Goal: Task Accomplishment & Management: Manage account settings

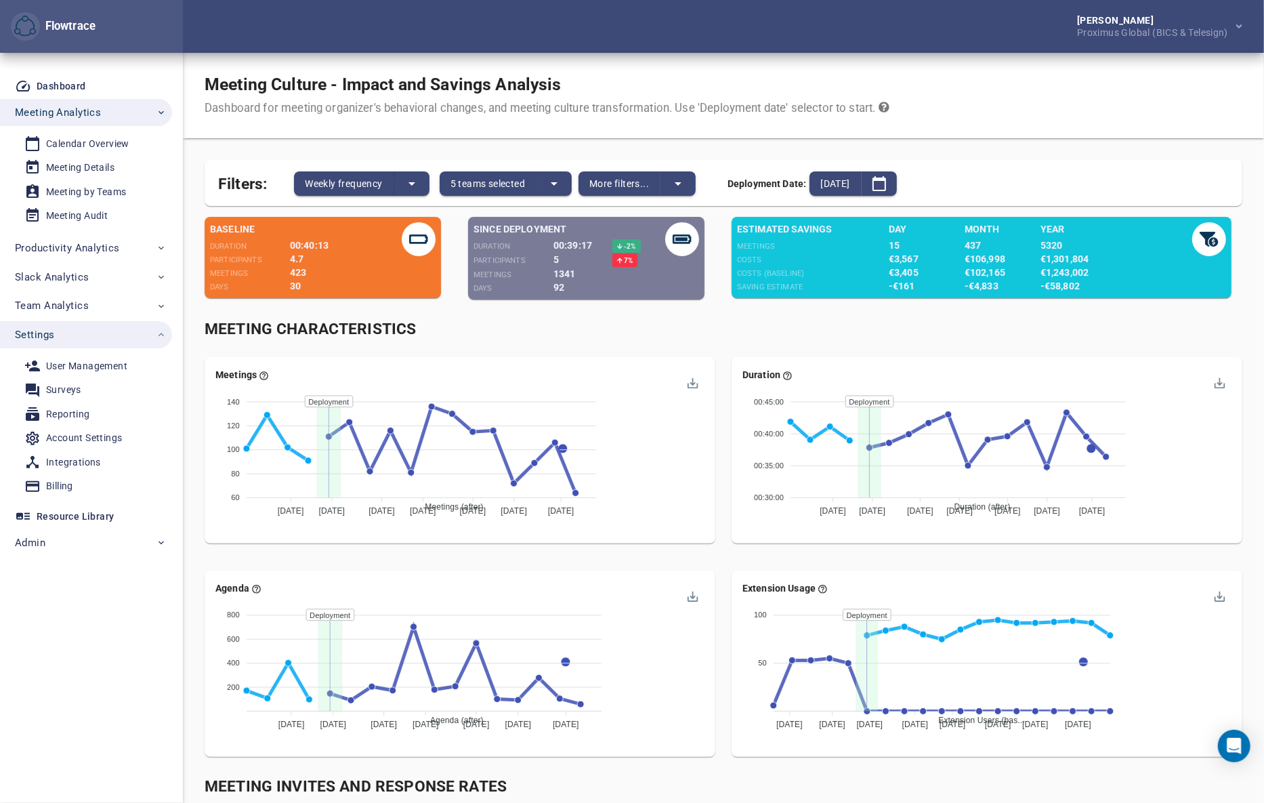
click at [1150, 94] on div "Meeting Culture - Impact and Savings Analysis Dashboard for meeting organizer's…" at bounding box center [723, 95] width 1081 height 85
click at [1080, 102] on div "Meeting Culture - Impact and Savings Analysis Dashboard for meeting organizer's…" at bounding box center [723, 95] width 1081 height 85
click at [92, 431] on div "Account Settings" at bounding box center [84, 437] width 76 height 17
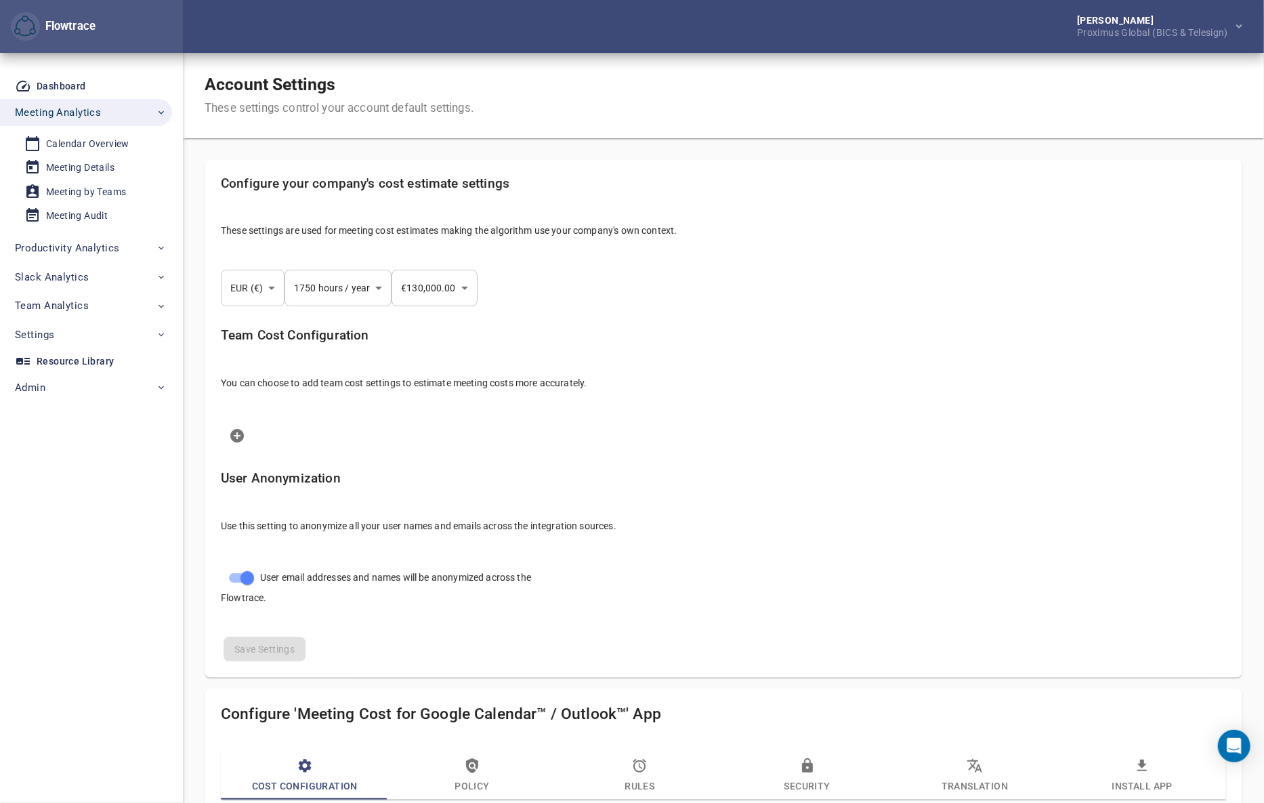
select select "***"
click at [1095, 32] on div "Proximus Global (BICS & Telesign)" at bounding box center [1155, 31] width 156 height 12
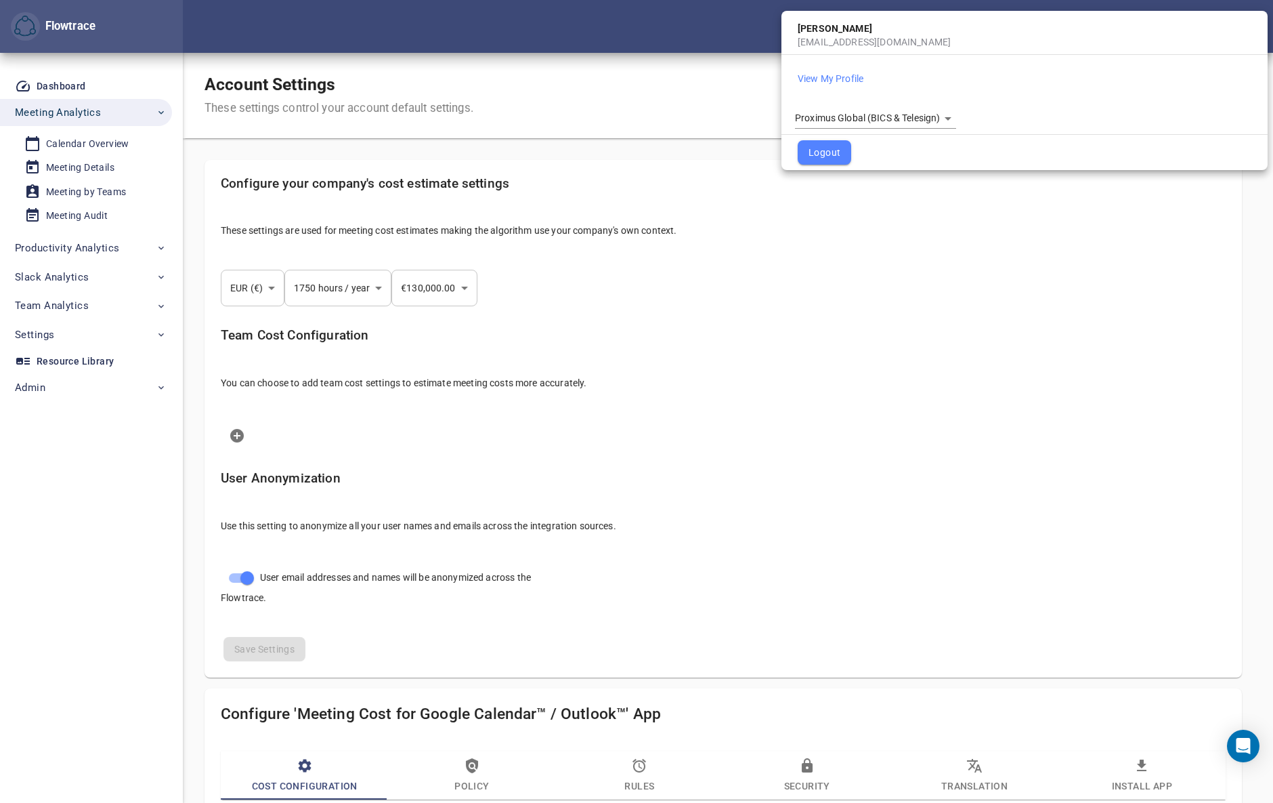
click at [886, 115] on body "Flowtrace Petri Lehtonen Proximus Global (BICS & Telesign) Flowtrace Dashboard …" at bounding box center [636, 401] width 1273 height 803
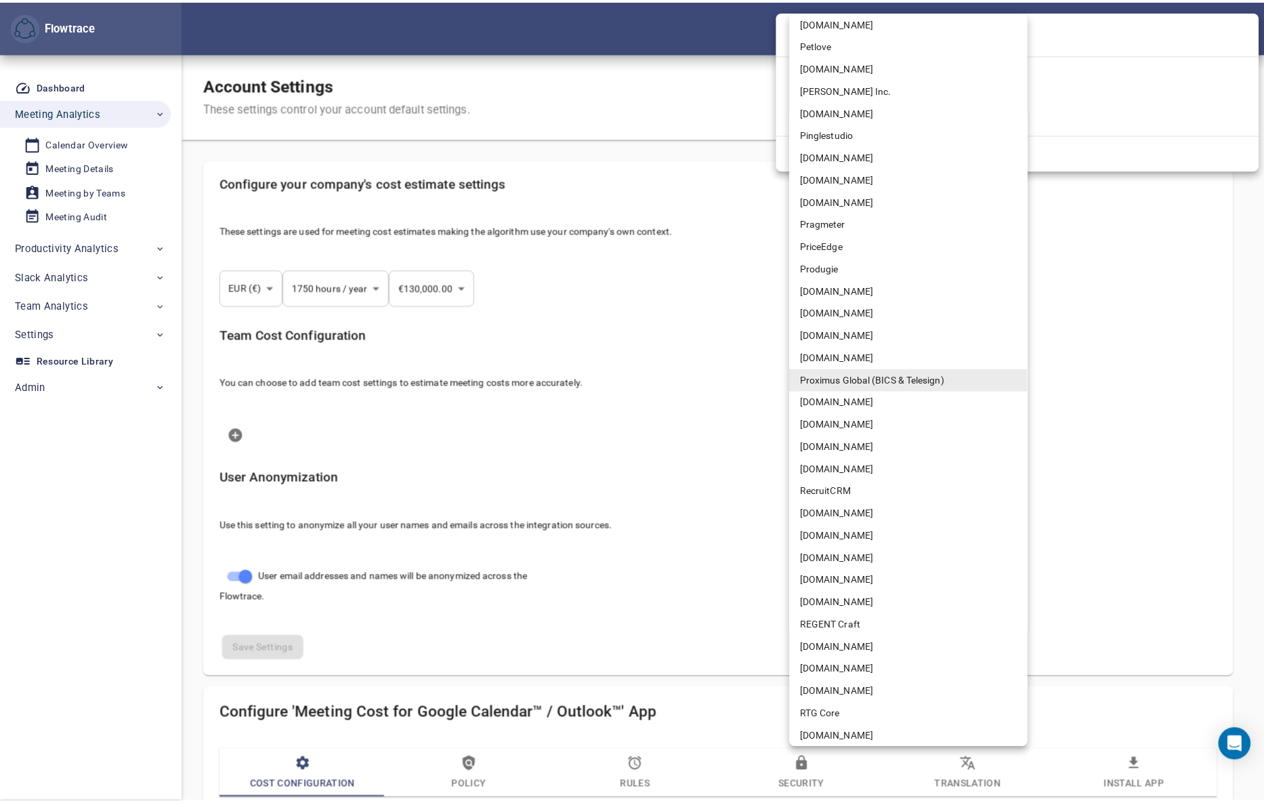
scroll to position [2128, 0]
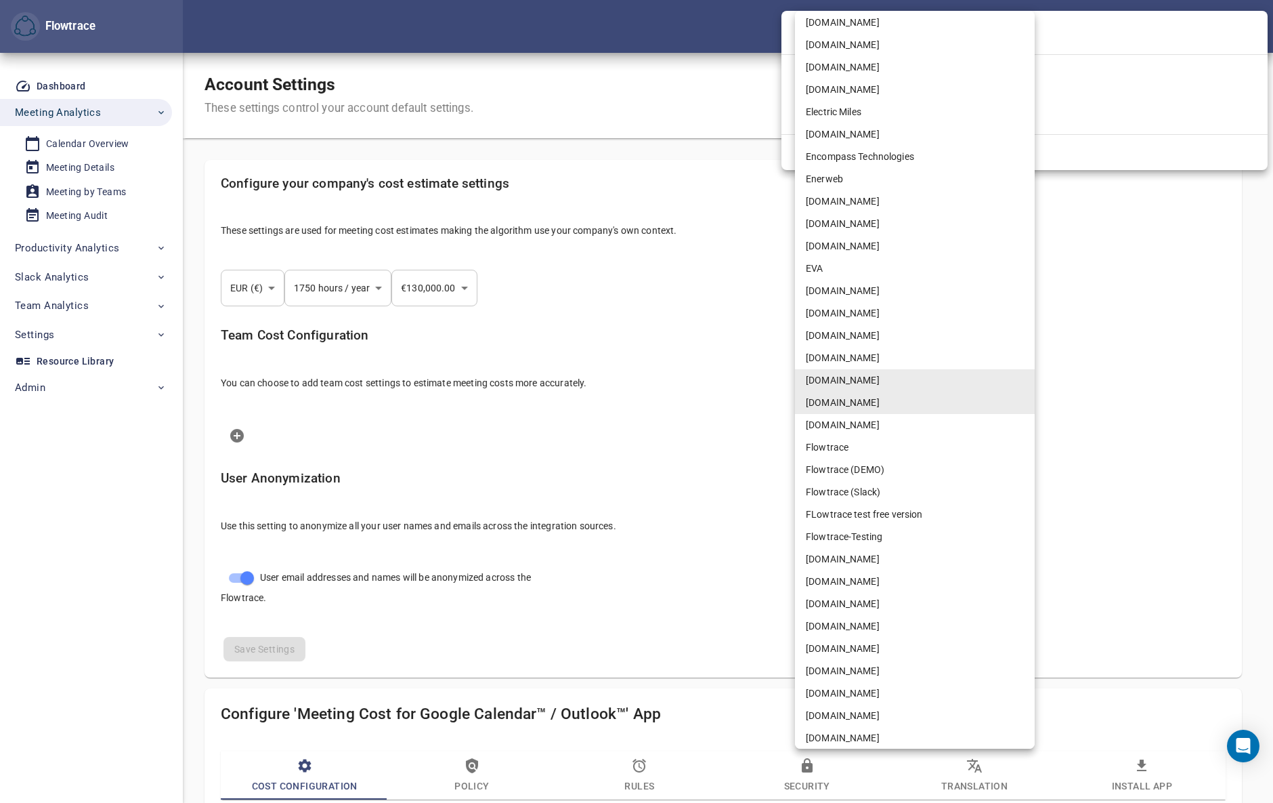
click at [853, 448] on li "Flowtrace" at bounding box center [915, 447] width 240 height 22
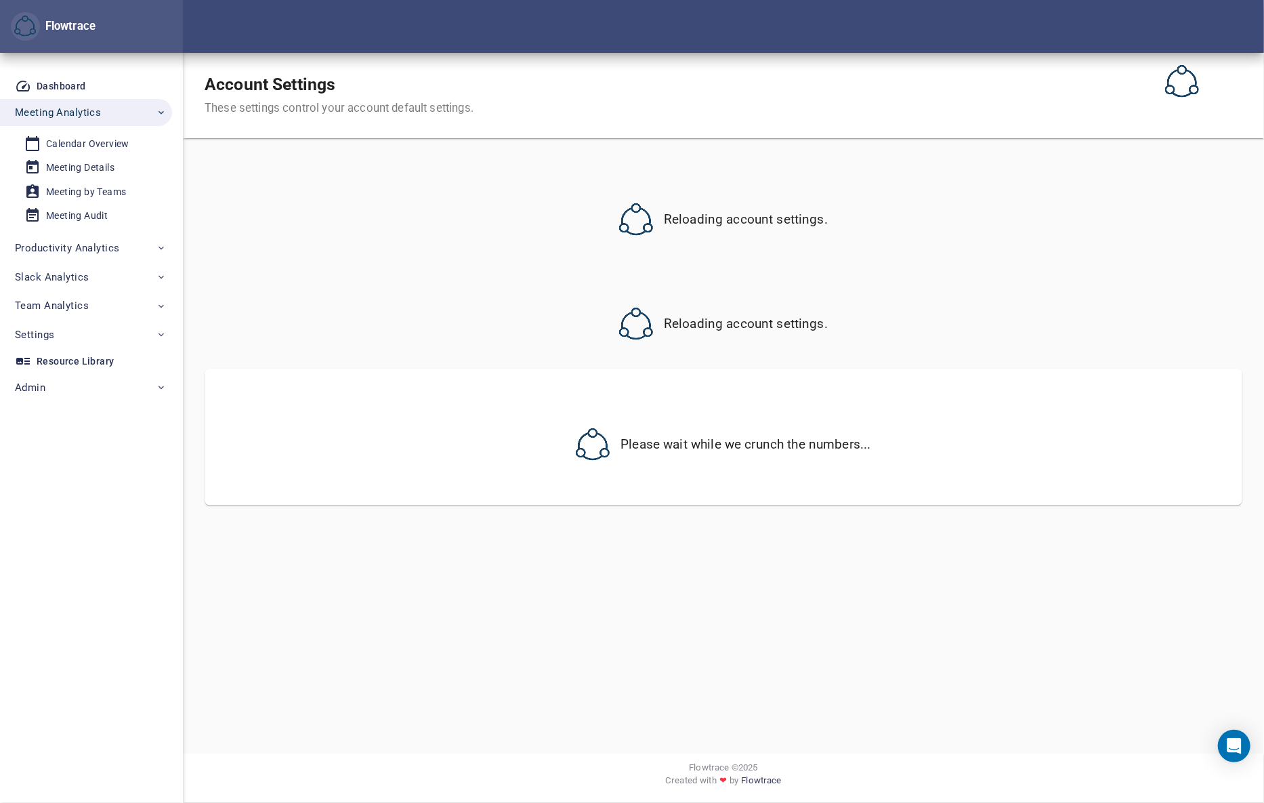
select select "***"
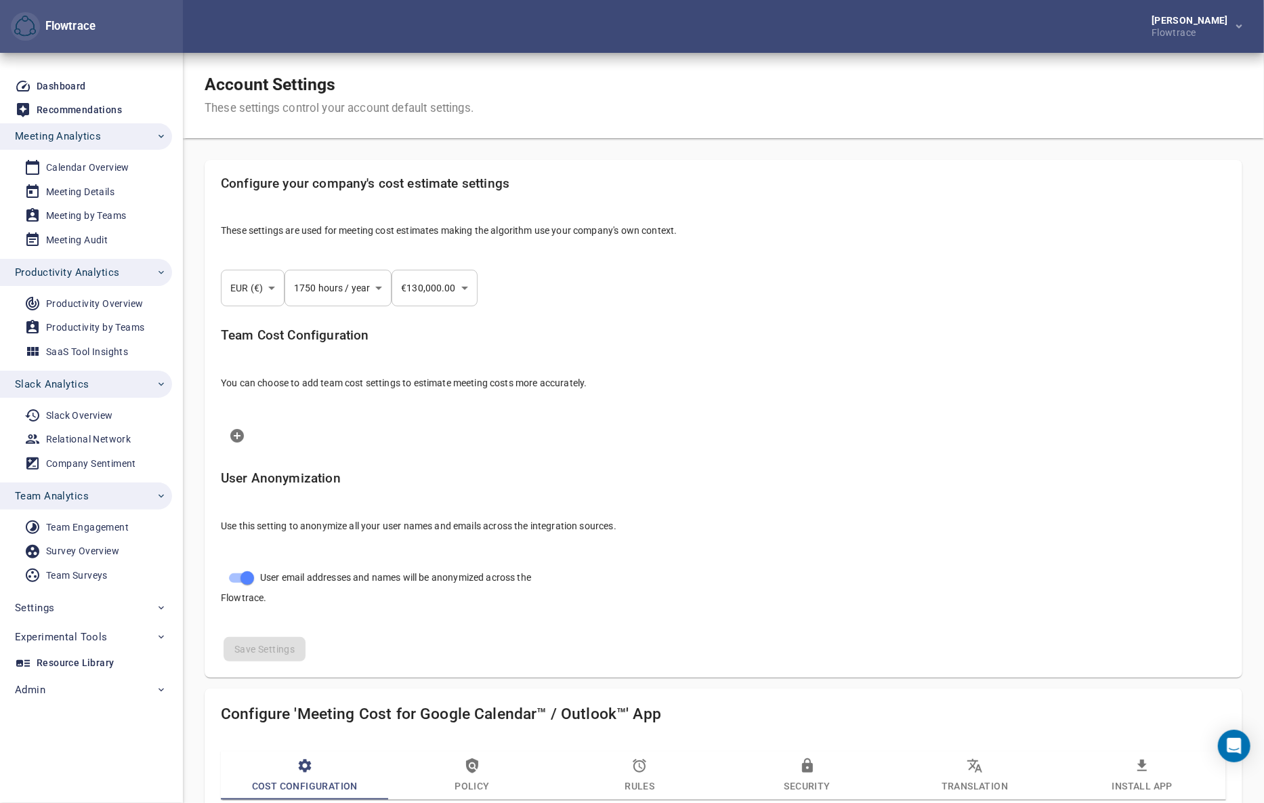
select select "***"
click at [1048, 79] on div "Account Settings These settings control your account default settings." at bounding box center [723, 95] width 1081 height 85
click at [520, 54] on div "Account Settings These settings control your account default settings." at bounding box center [723, 95] width 1081 height 85
click at [1112, 41] on div "Petri Lehtonen Flowtrace" at bounding box center [723, 26] width 1081 height 53
click at [1064, 60] on div "Account Settings These settings control your account default settings." at bounding box center [723, 95] width 1081 height 85
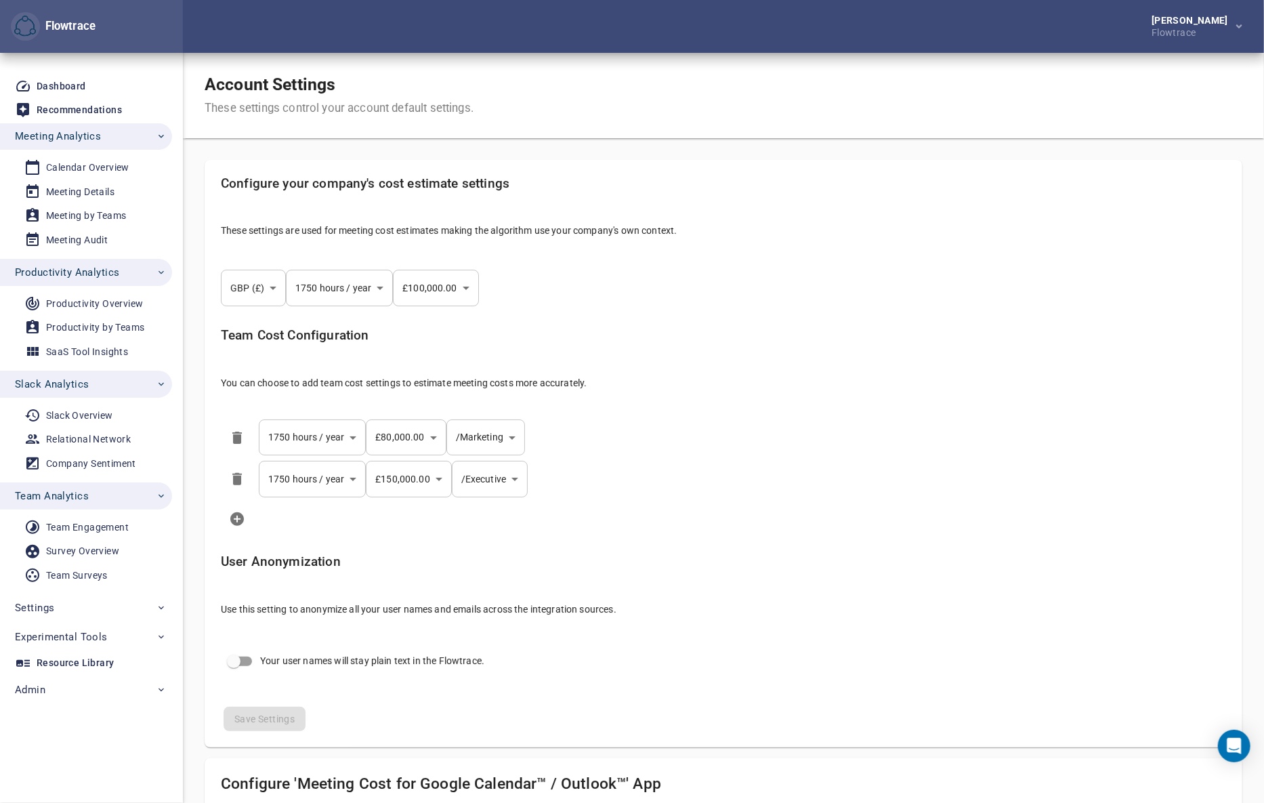
select select "***"
click at [660, 72] on div "Account Settings These settings control your account default settings." at bounding box center [723, 95] width 1081 height 85
click at [95, 278] on span "Productivity Analytics" at bounding box center [67, 272] width 104 height 18
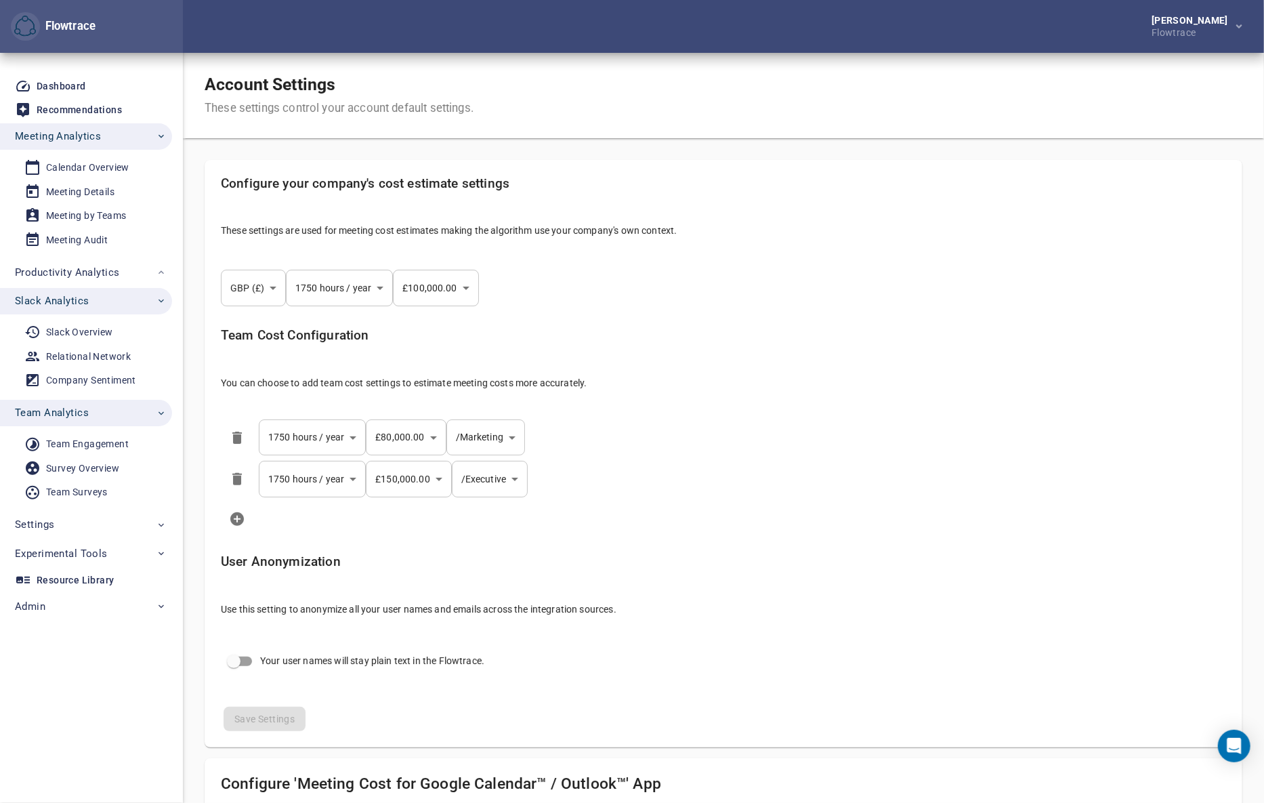
click at [77, 303] on span "Slack Analytics" at bounding box center [52, 301] width 74 height 18
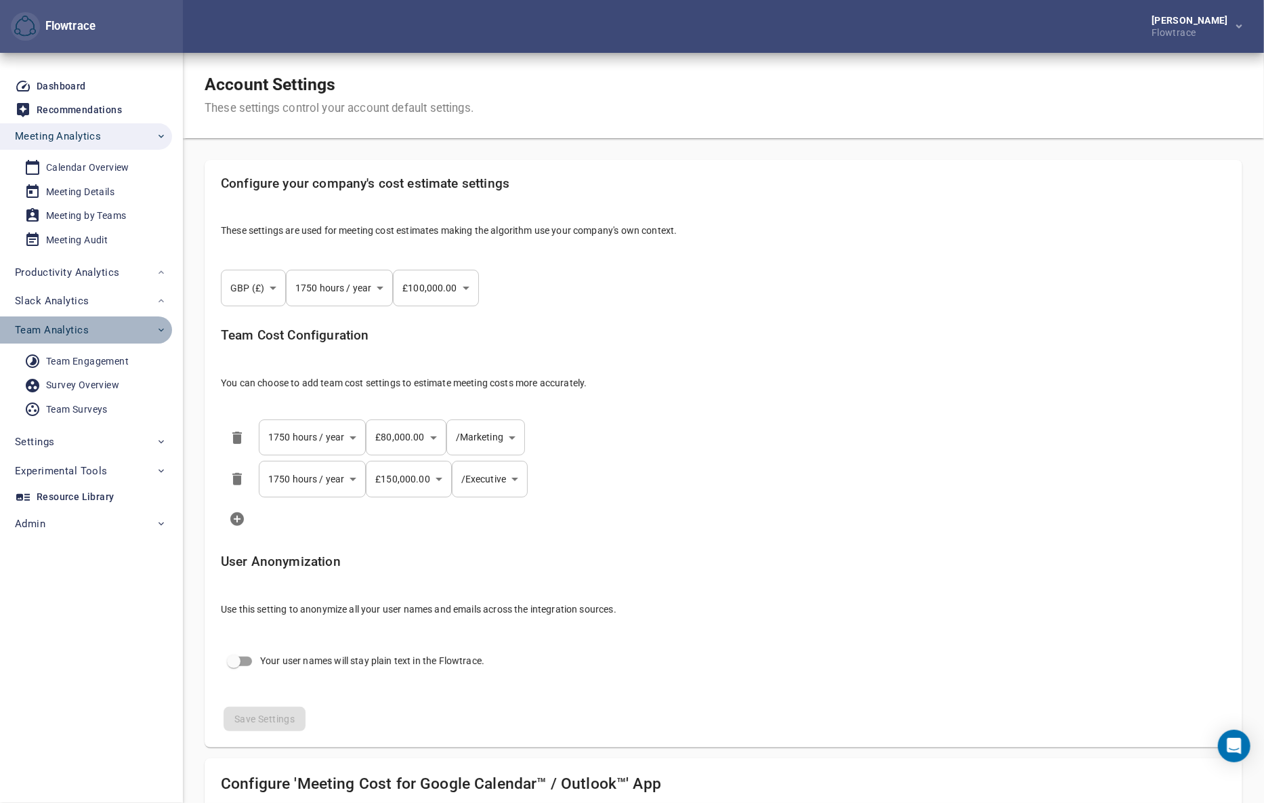
click at [74, 332] on span "Team Analytics" at bounding box center [52, 330] width 74 height 18
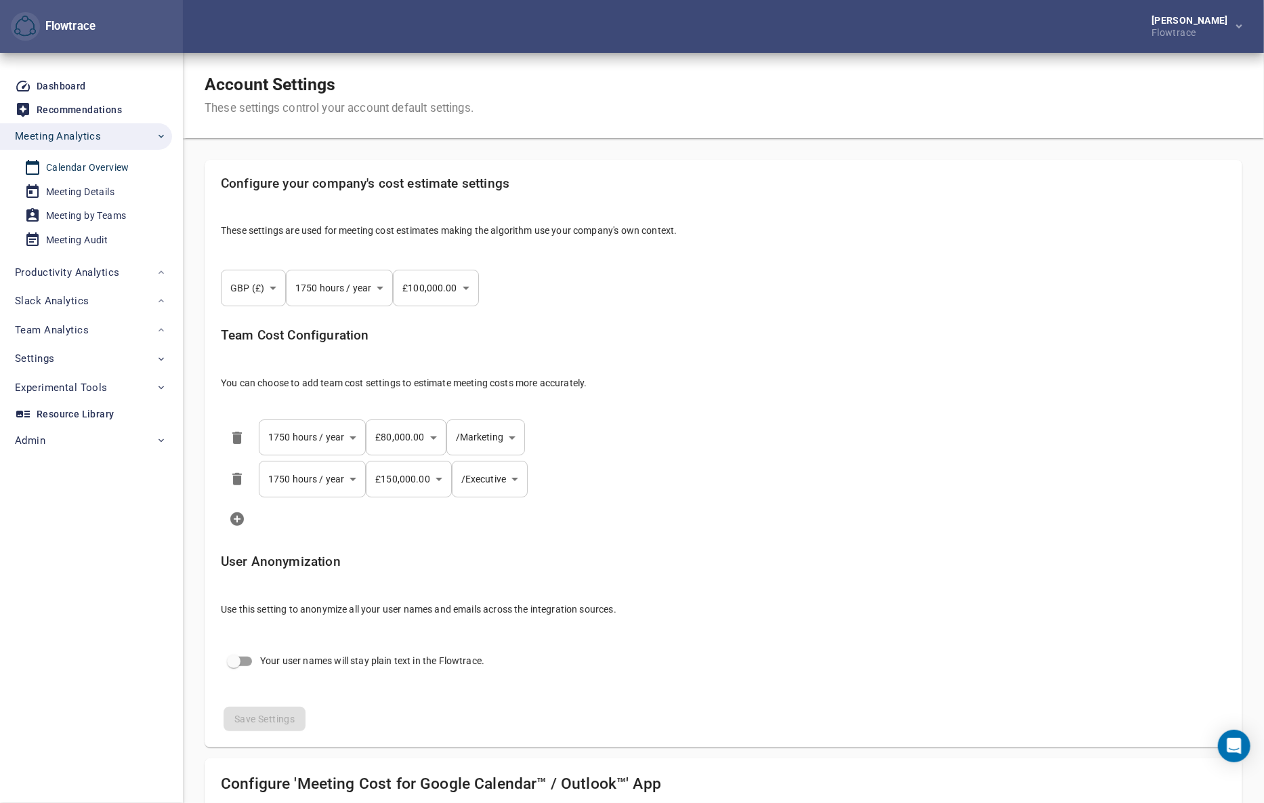
click at [74, 171] on div "Calendar Overview" at bounding box center [87, 167] width 83 height 17
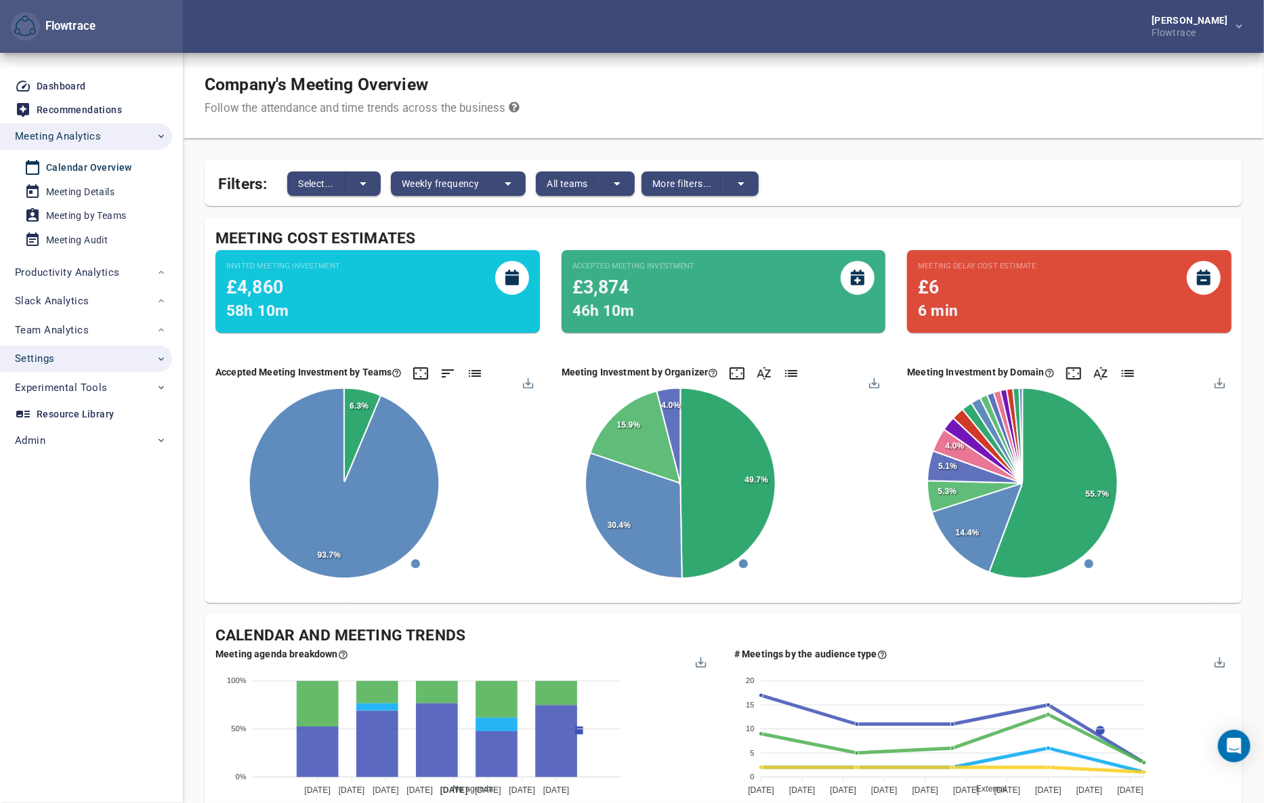
click at [72, 356] on span "Settings" at bounding box center [91, 359] width 152 height 18
click at [89, 387] on div "User Management" at bounding box center [86, 389] width 81 height 17
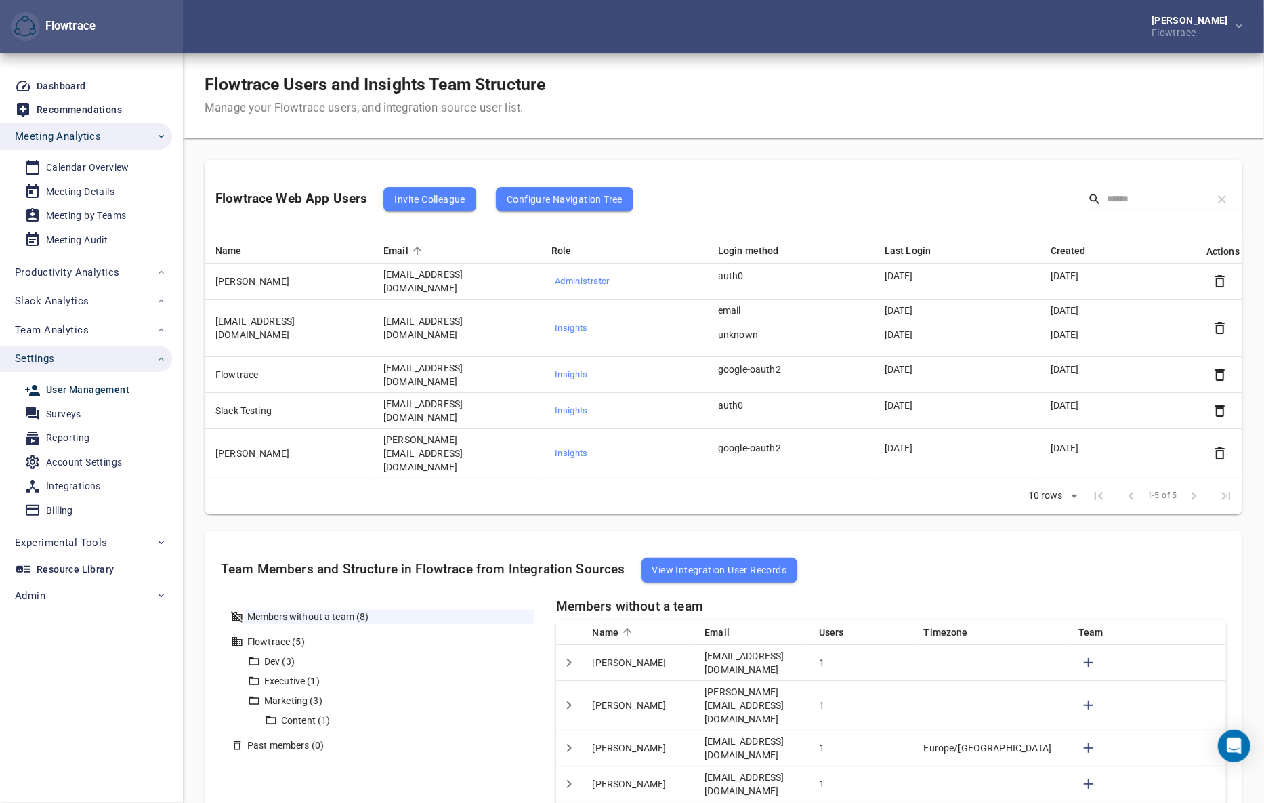
click at [428, 198] on span "Invite Colleague" at bounding box center [429, 199] width 70 height 16
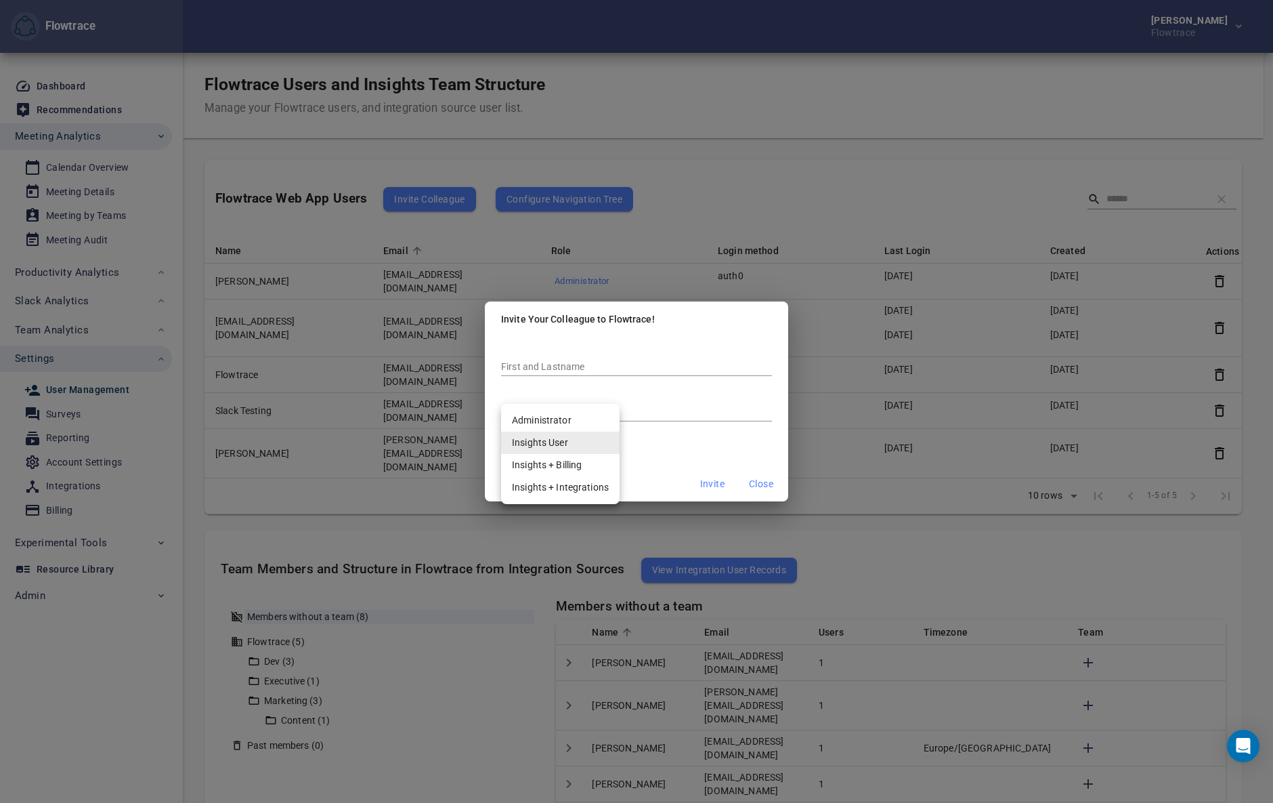
click at [553, 440] on body "Flowtrace [PERSON_NAME] Flowtrace Flowtrace Dashboard Recommendations Meeting A…" at bounding box center [636, 401] width 1273 height 803
click at [767, 484] on div at bounding box center [636, 401] width 1273 height 803
click at [767, 484] on span "Close" at bounding box center [761, 484] width 24 height 17
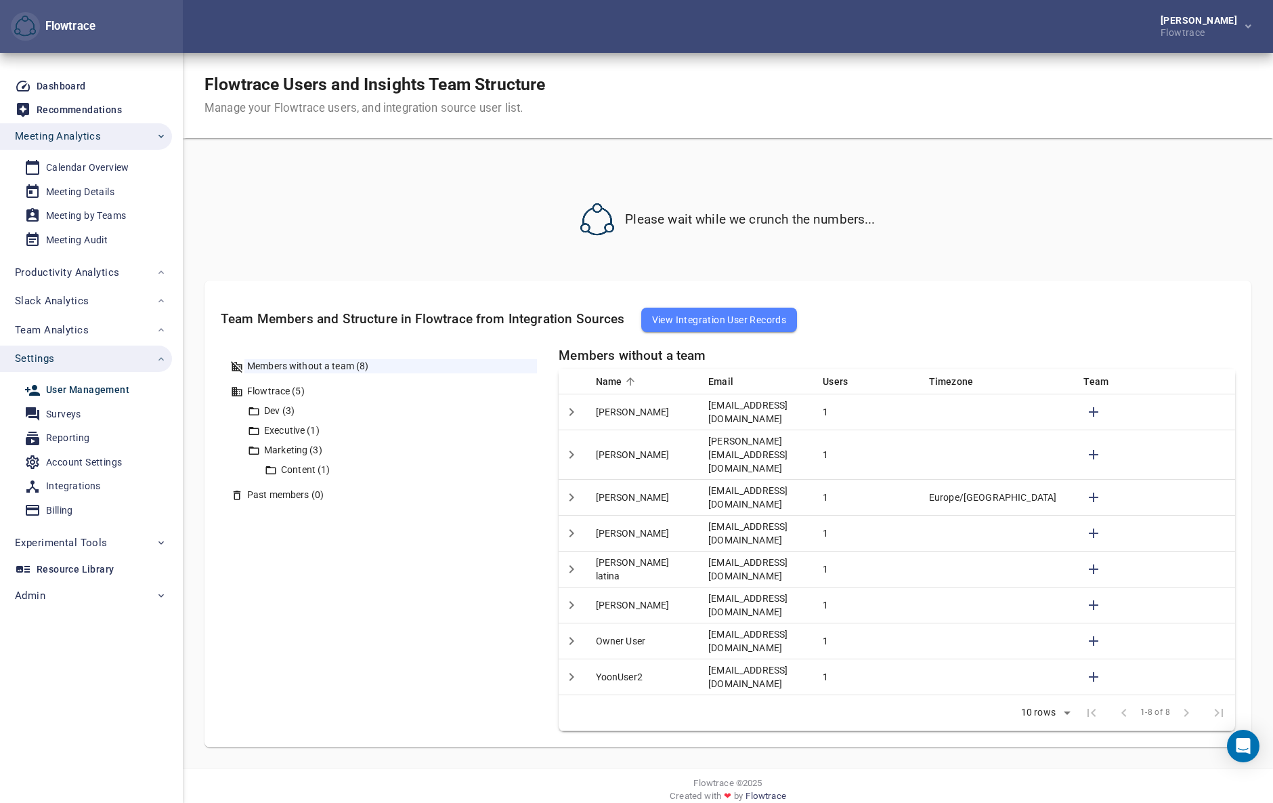
click at [808, 79] on div "Flowtrace Users and Insights Team Structure Manage your Flowtrace users, and in…" at bounding box center [728, 95] width 1091 height 85
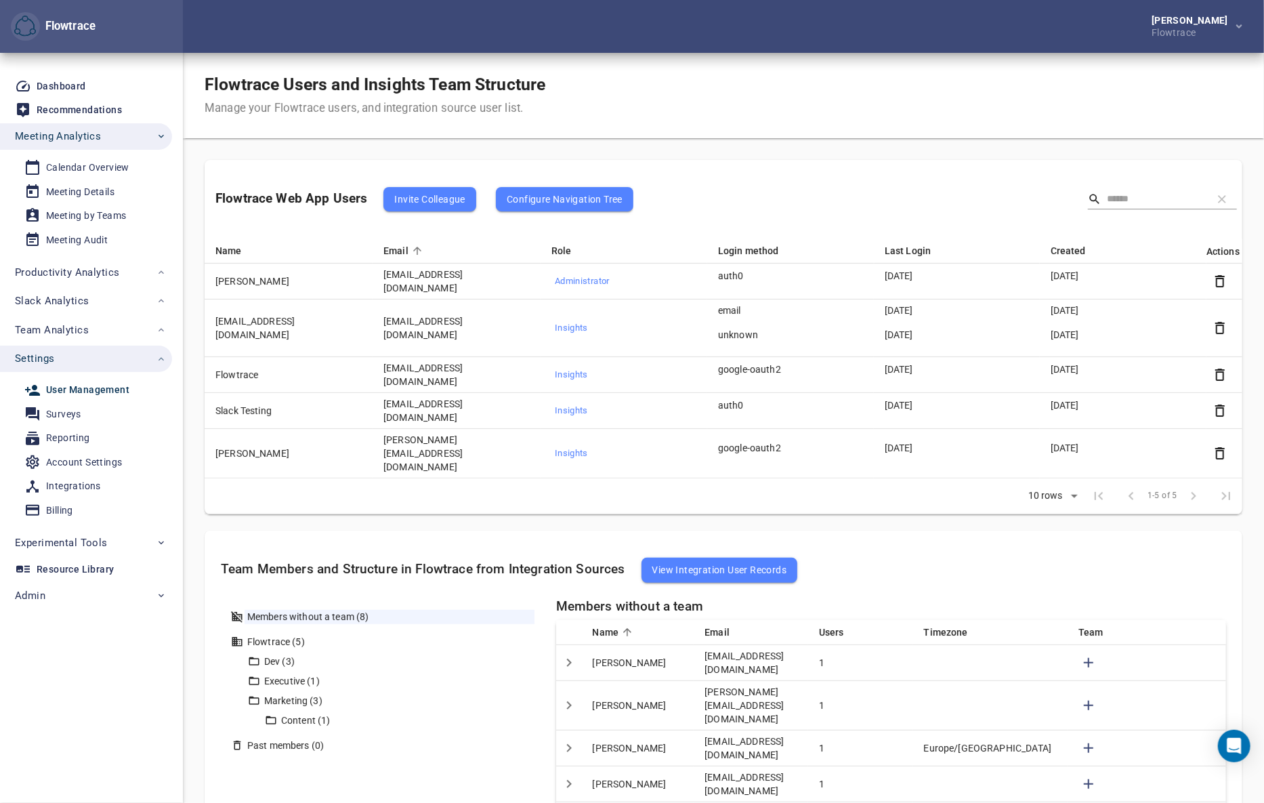
click at [635, 68] on div "Flowtrace Users and Insights Team Structure Manage your Flowtrace users, and in…" at bounding box center [723, 95] width 1081 height 85
click at [828, 61] on div "Flowtrace Users and Insights Team Structure Manage your Flowtrace users, and in…" at bounding box center [723, 95] width 1081 height 85
click at [83, 163] on div "Calendar Overview" at bounding box center [87, 167] width 83 height 17
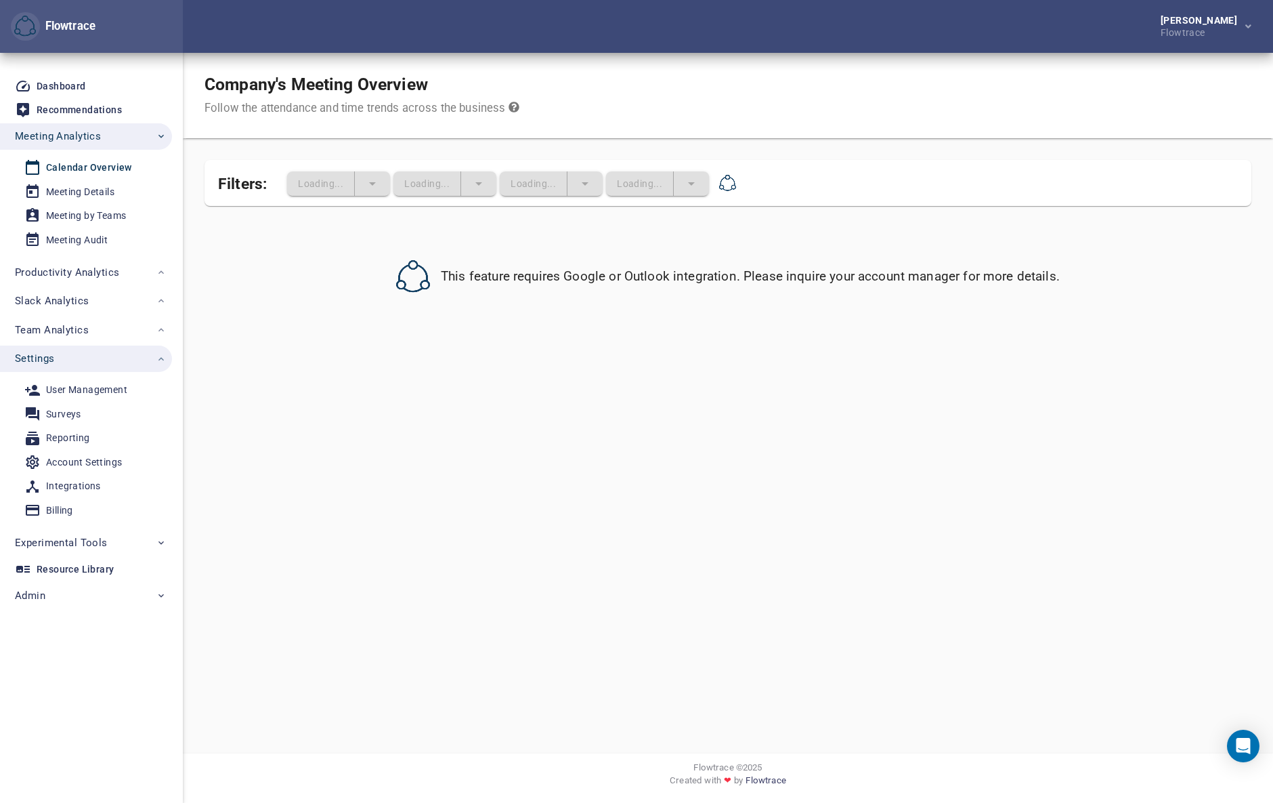
click at [70, 363] on span "Settings" at bounding box center [91, 359] width 152 height 18
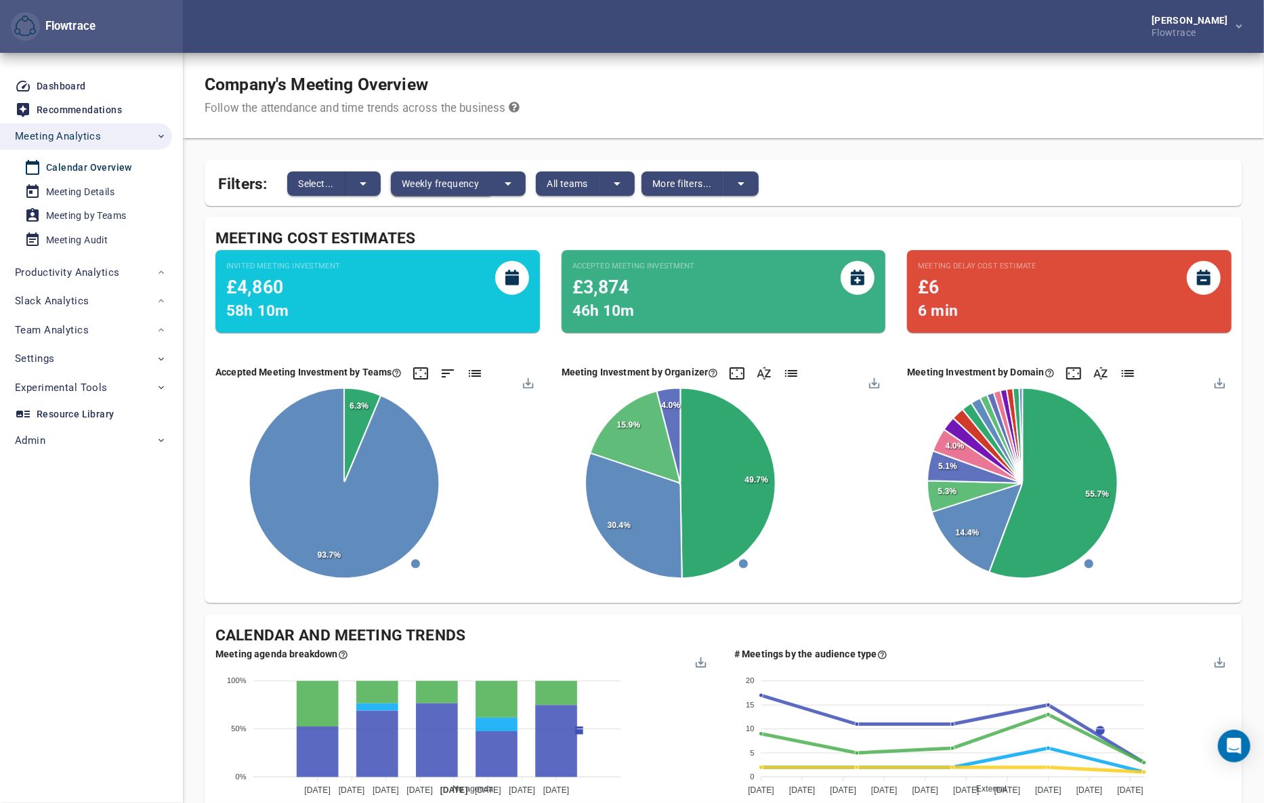
click at [429, 187] on span "Weekly frequency" at bounding box center [440, 183] width 77 height 16
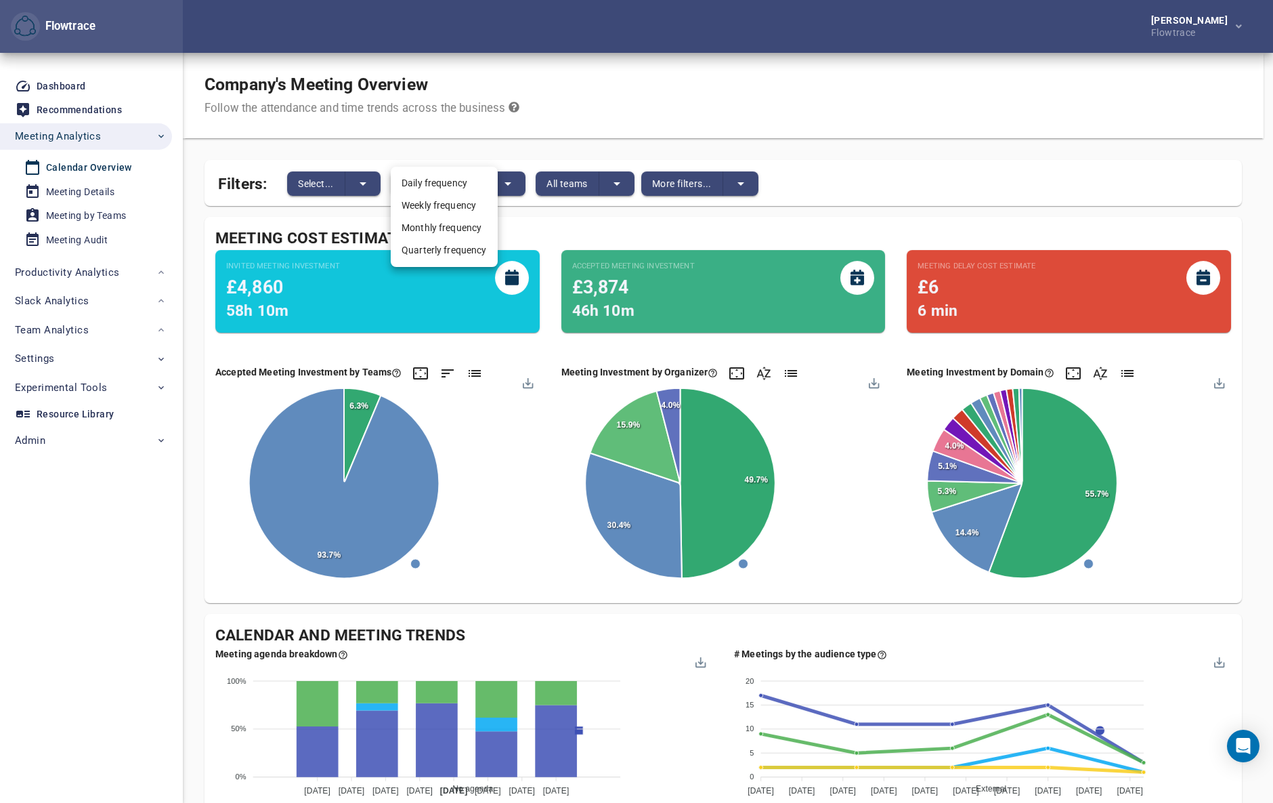
click at [340, 180] on div at bounding box center [636, 401] width 1273 height 803
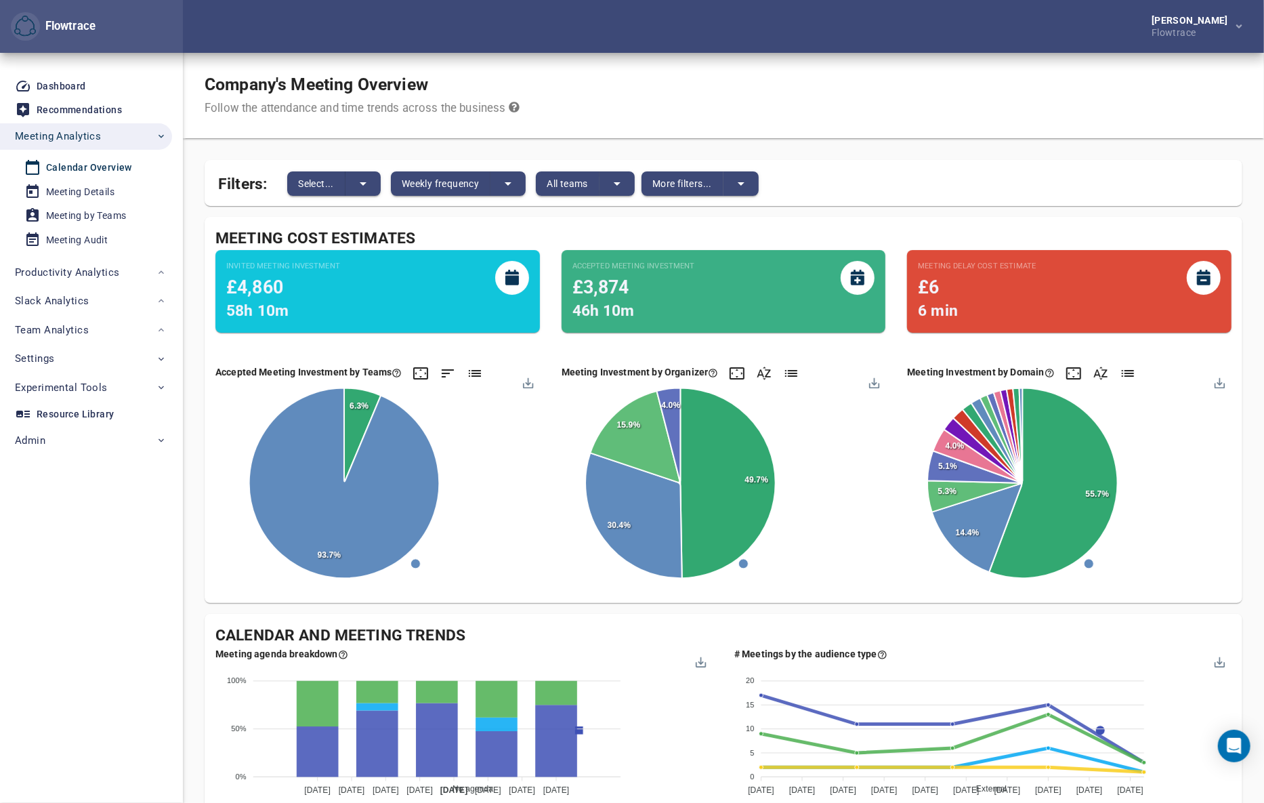
click at [368, 180] on body "Flowtrace [PERSON_NAME] Flowtrace Flowtrace Dashboard Recommendations Meeting A…" at bounding box center [632, 401] width 1264 height 803
click at [351, 192] on button "split button" at bounding box center [362, 183] width 35 height 24
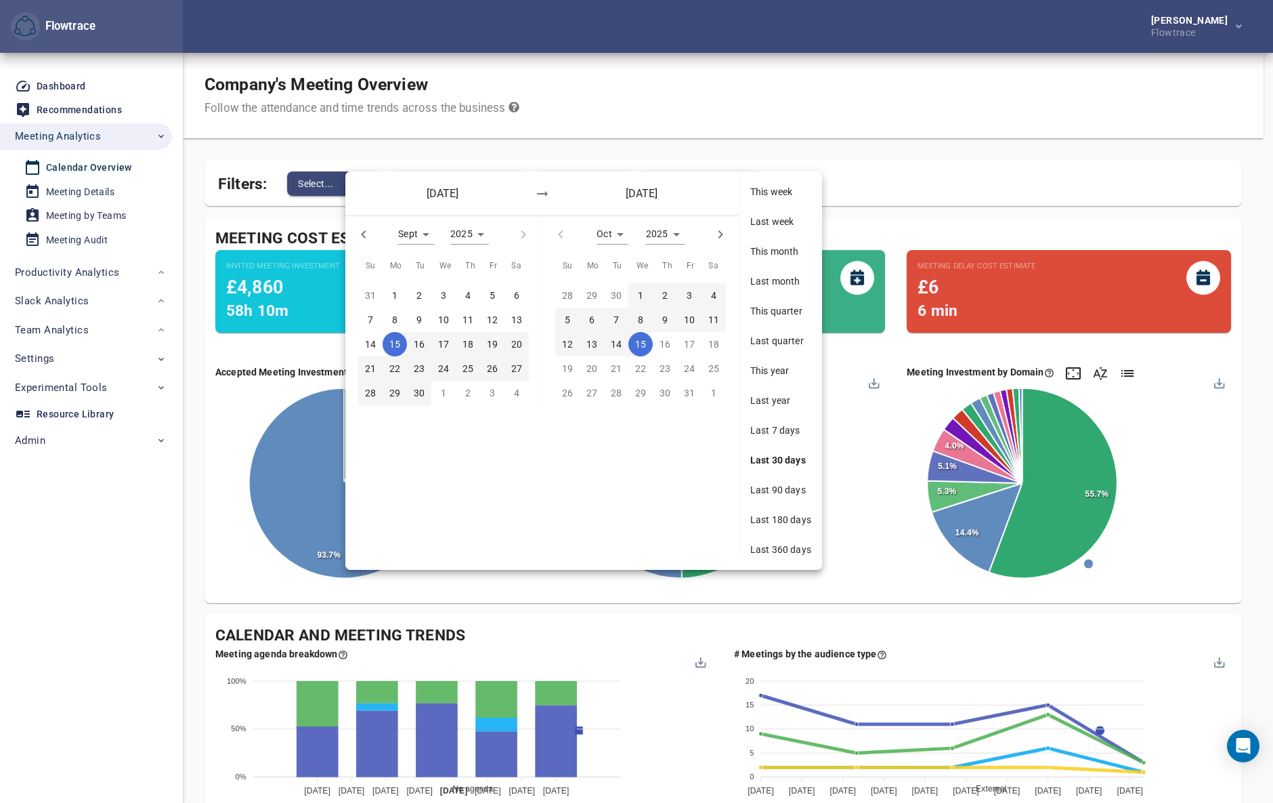
click at [783, 547] on span "Last 360 days" at bounding box center [781, 550] width 61 height 14
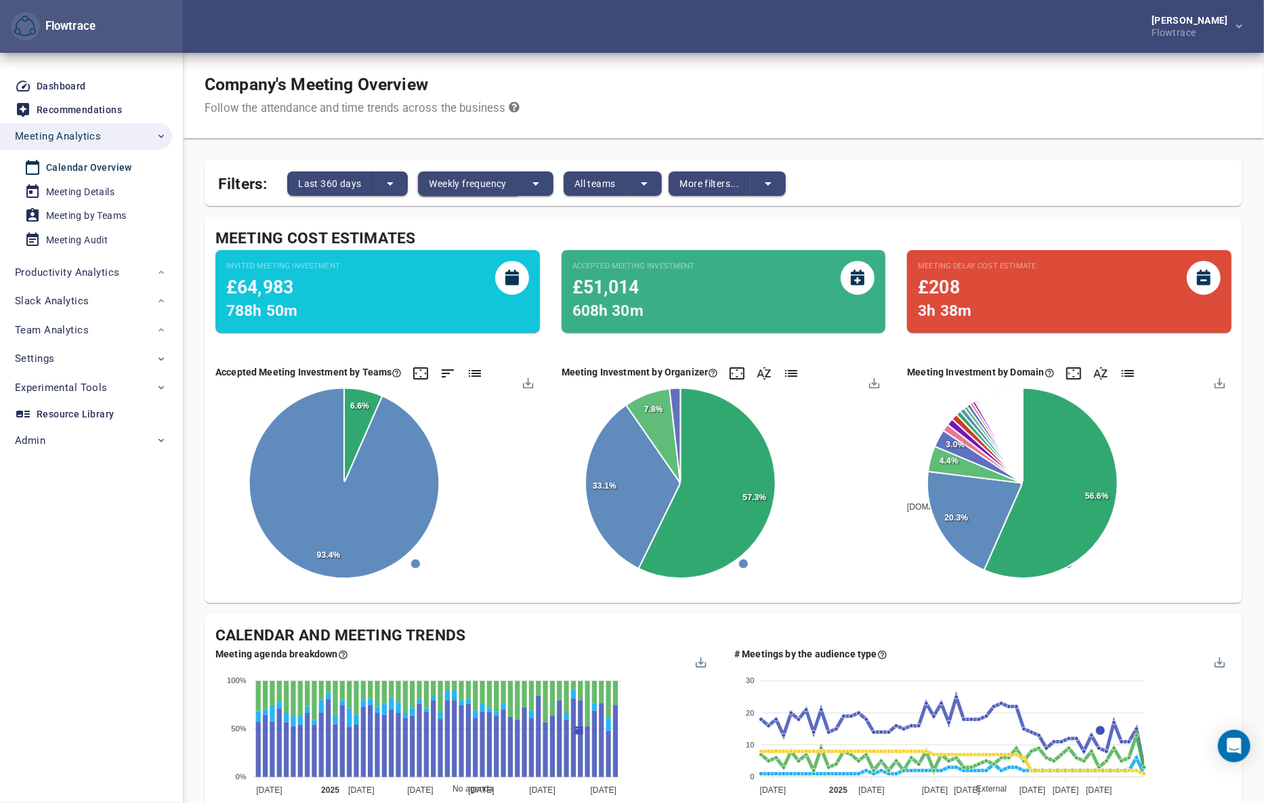
click at [486, 180] on span "Weekly frequency" at bounding box center [467, 183] width 77 height 16
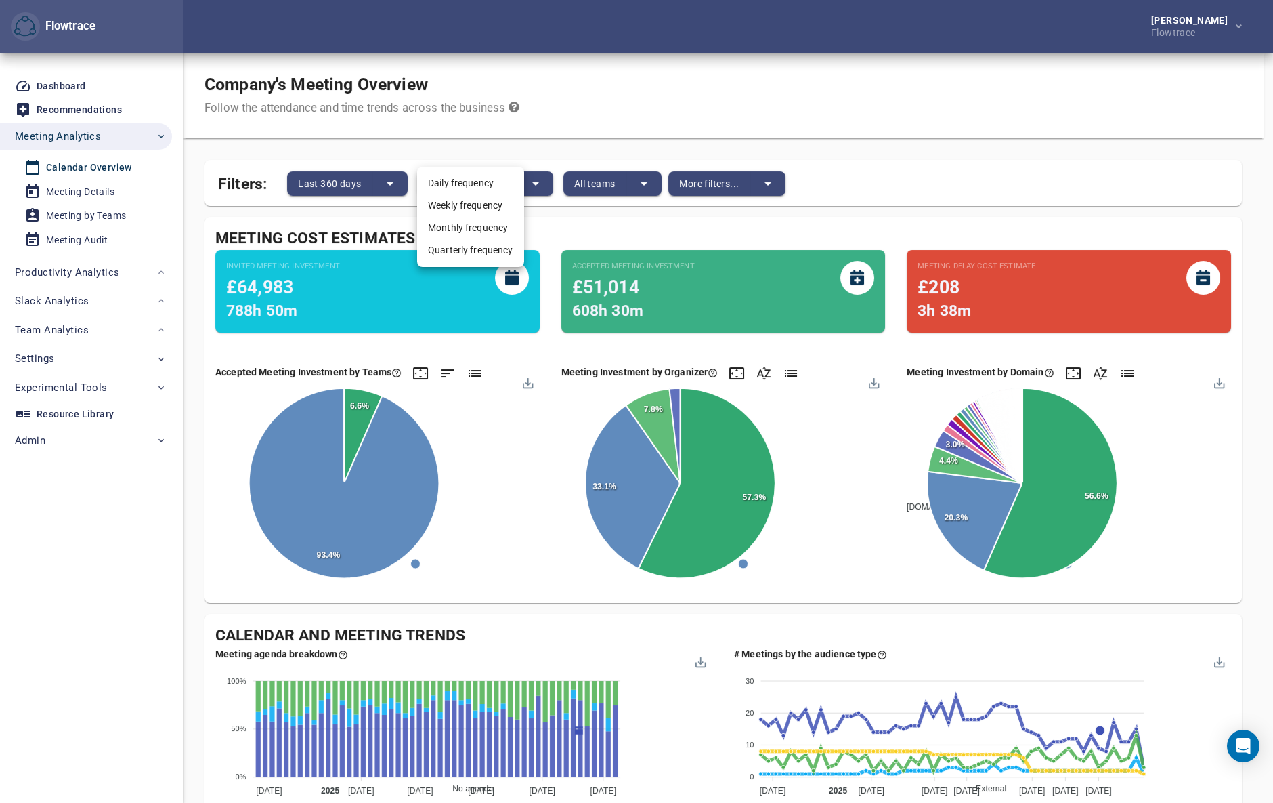
click at [458, 230] on li "Monthly frequency" at bounding box center [470, 228] width 107 height 22
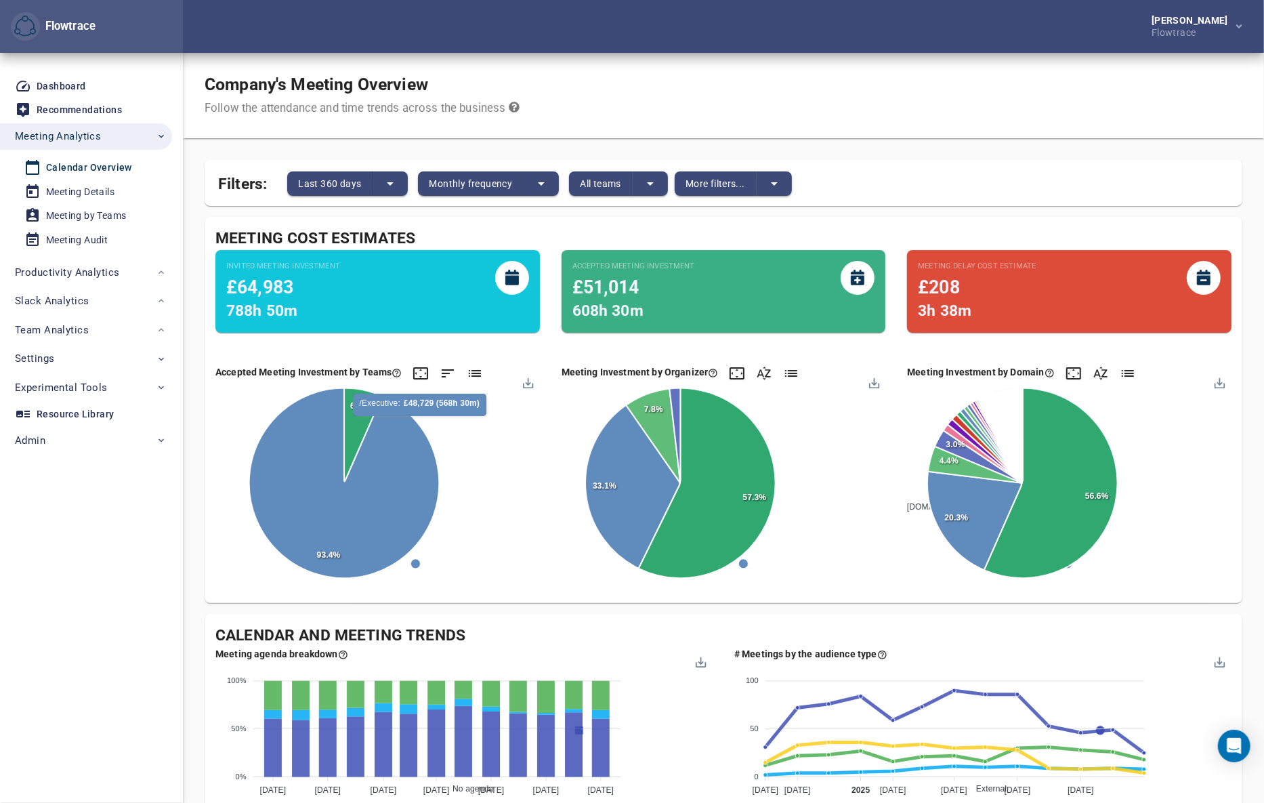
click at [1055, 88] on div "Company's Meeting Overview Follow the attendance and time trends across the bus…" at bounding box center [723, 95] width 1081 height 85
drag, startPoint x: 1043, startPoint y: 117, endPoint x: 1025, endPoint y: 112, distance: 18.9
click at [1043, 117] on div "Company's Meeting Overview Follow the attendance and time trends across the bus…" at bounding box center [723, 95] width 1081 height 85
click at [324, 189] on span "Last 360 days" at bounding box center [329, 183] width 63 height 16
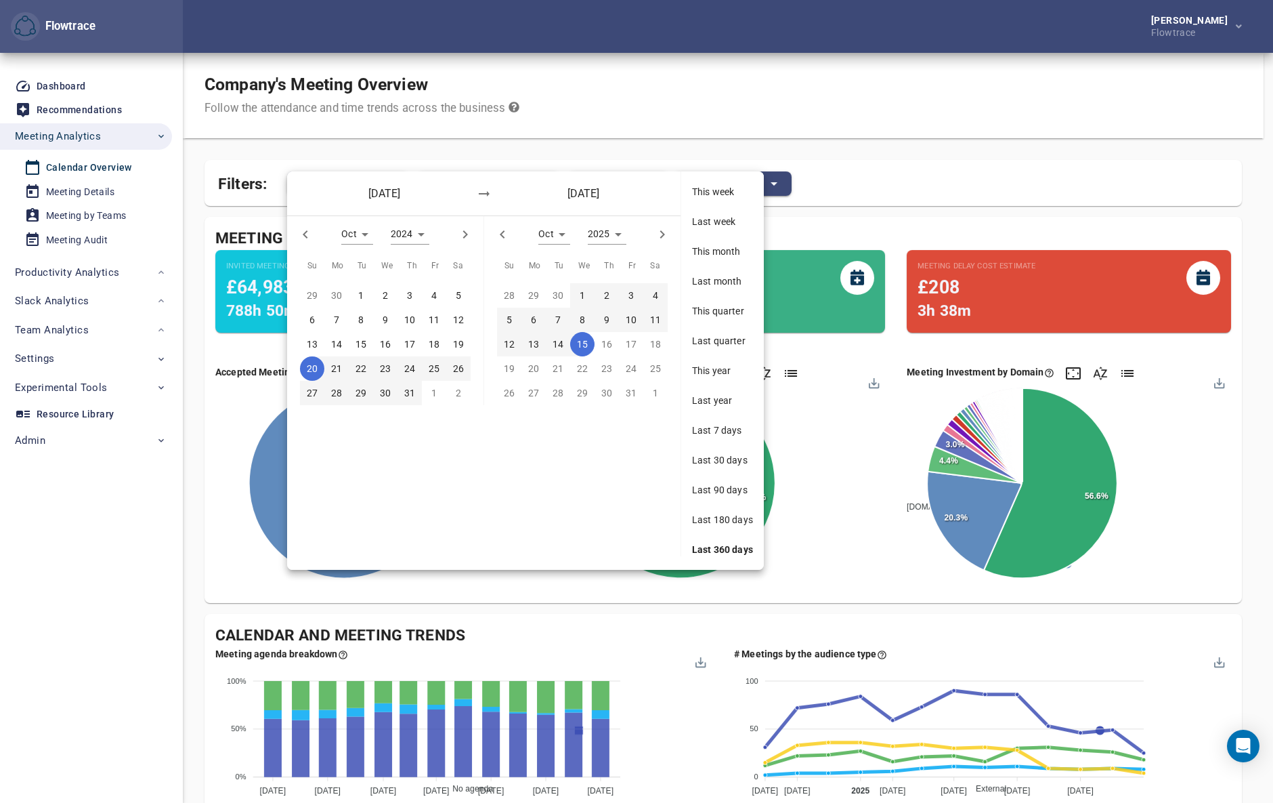
click at [629, 77] on div at bounding box center [636, 401] width 1273 height 803
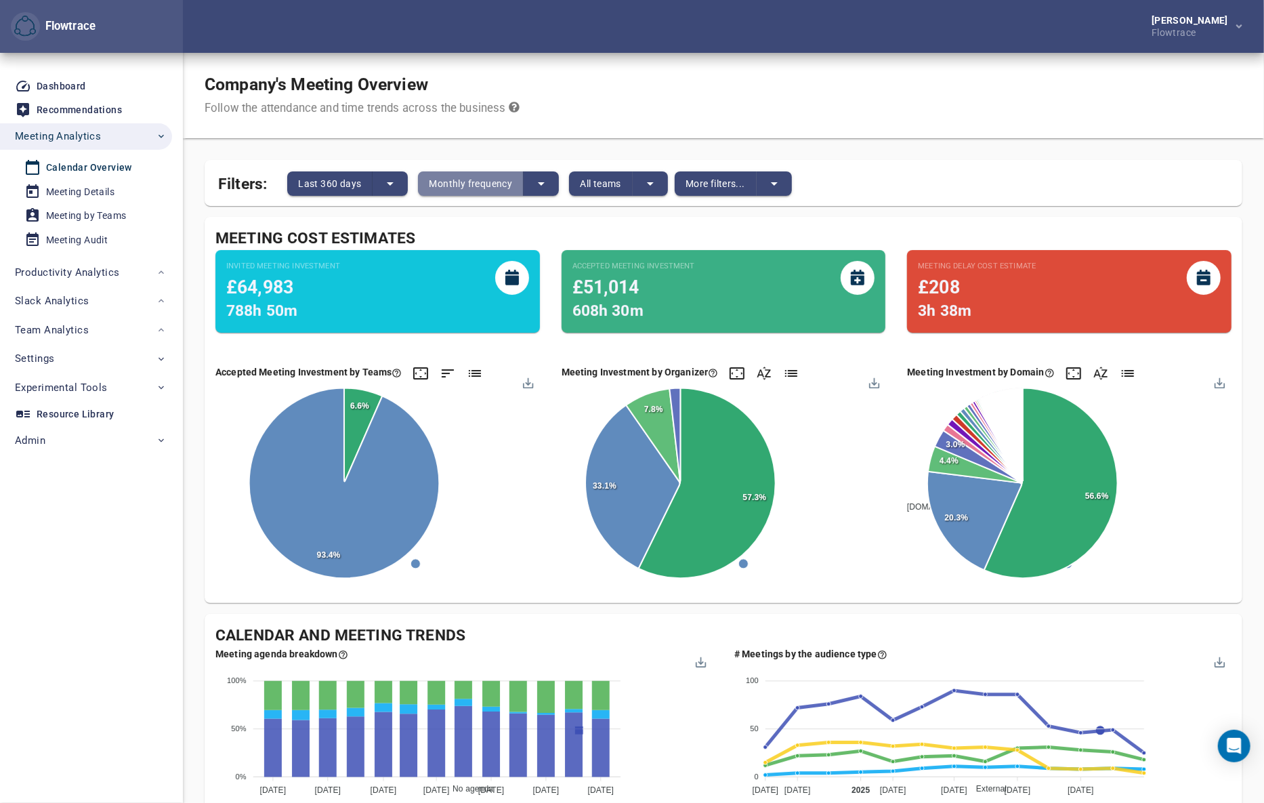
click at [479, 179] on span "Monthly frequency" at bounding box center [470, 183] width 83 height 16
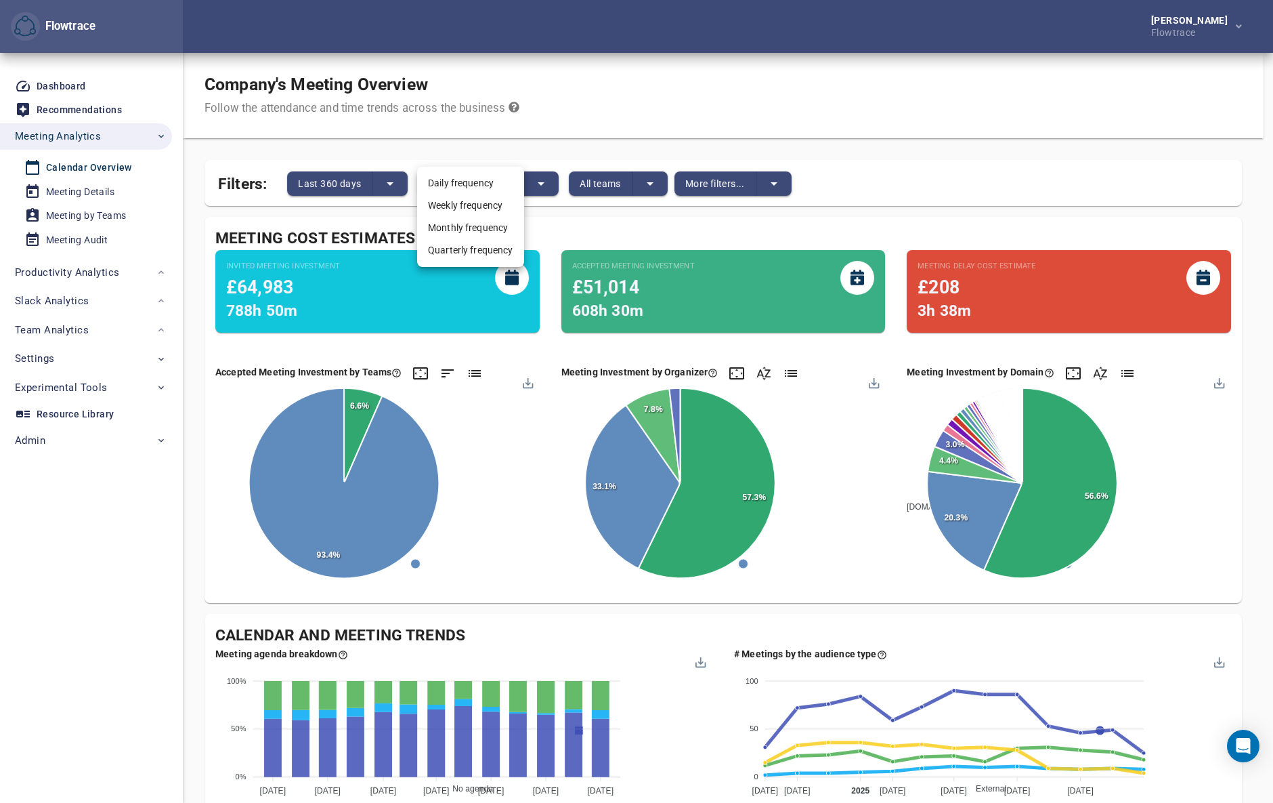
click at [593, 93] on div at bounding box center [636, 401] width 1273 height 803
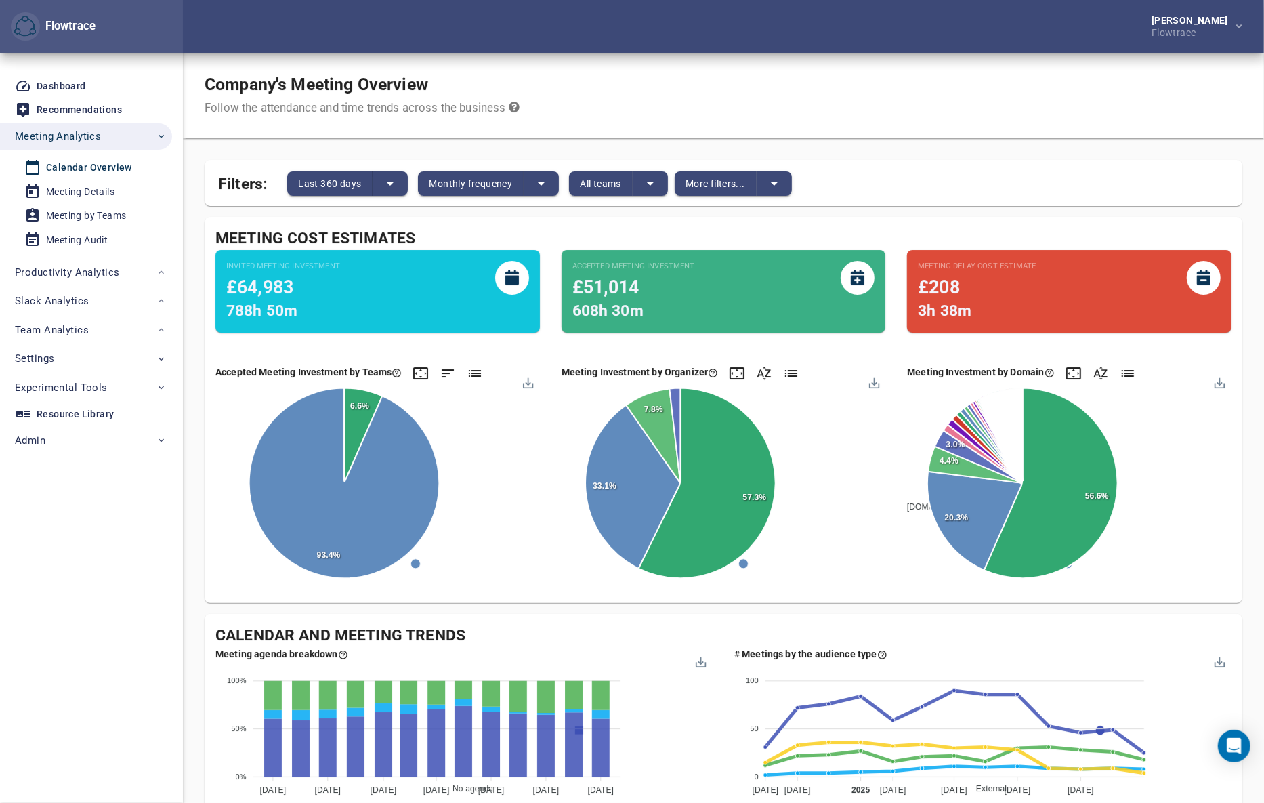
click at [606, 183] on span "All teams" at bounding box center [600, 183] width 41 height 16
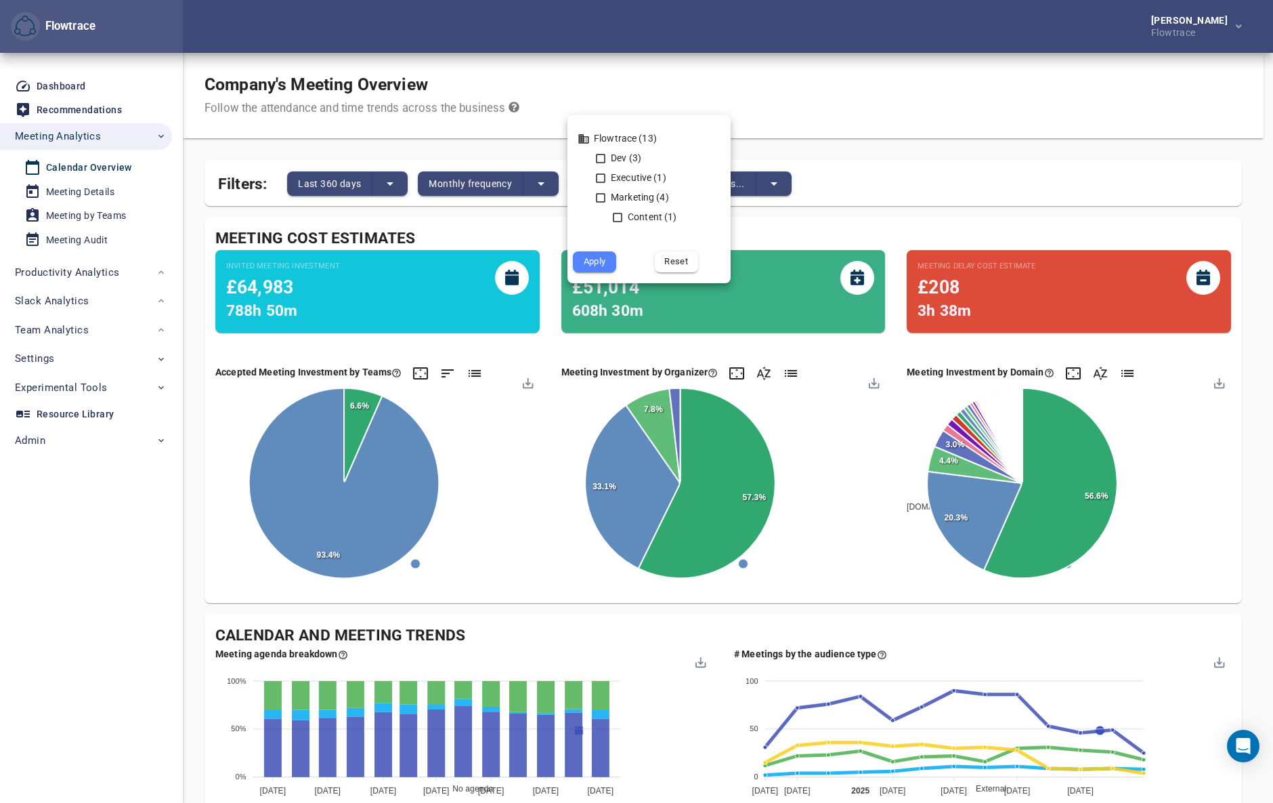
click at [766, 68] on div at bounding box center [636, 401] width 1273 height 803
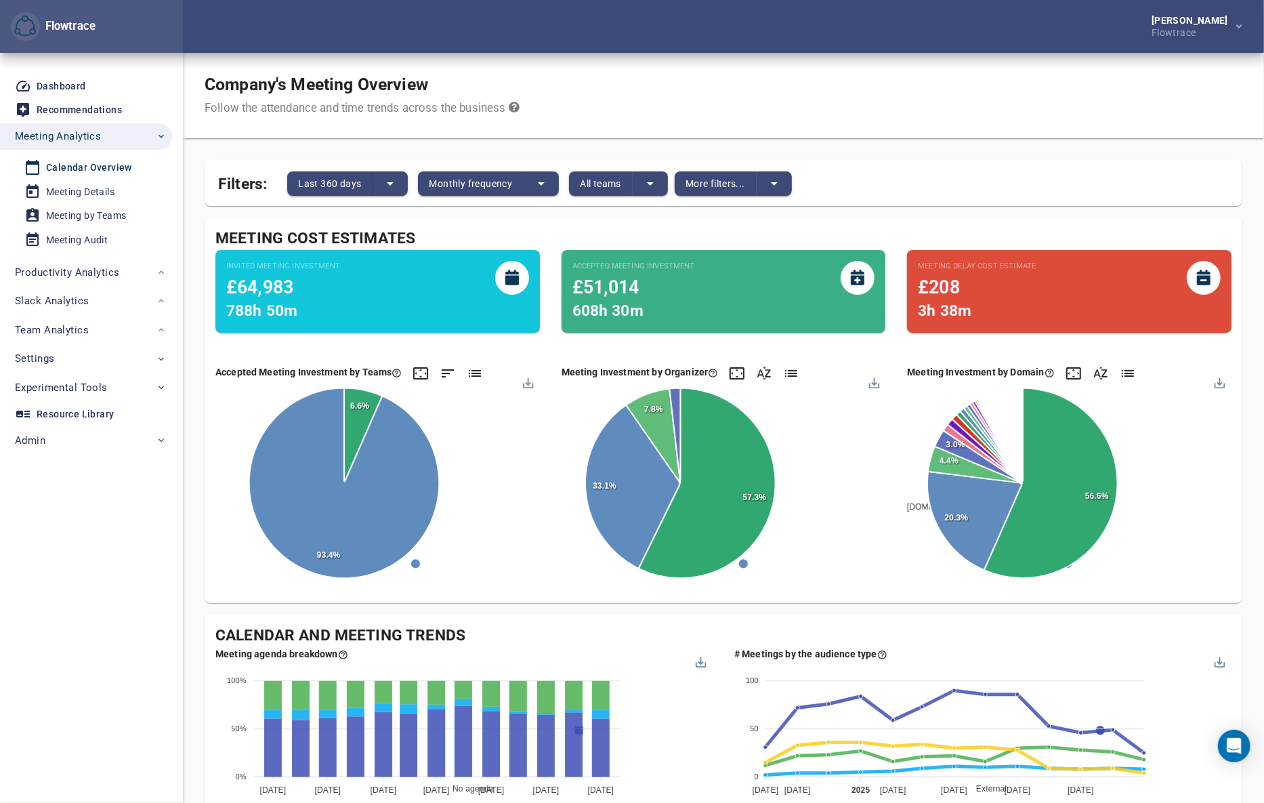
click at [1083, 138] on div "Company's Meeting Overview Follow the attendance and time trends across the bus…" at bounding box center [723, 95] width 1081 height 85
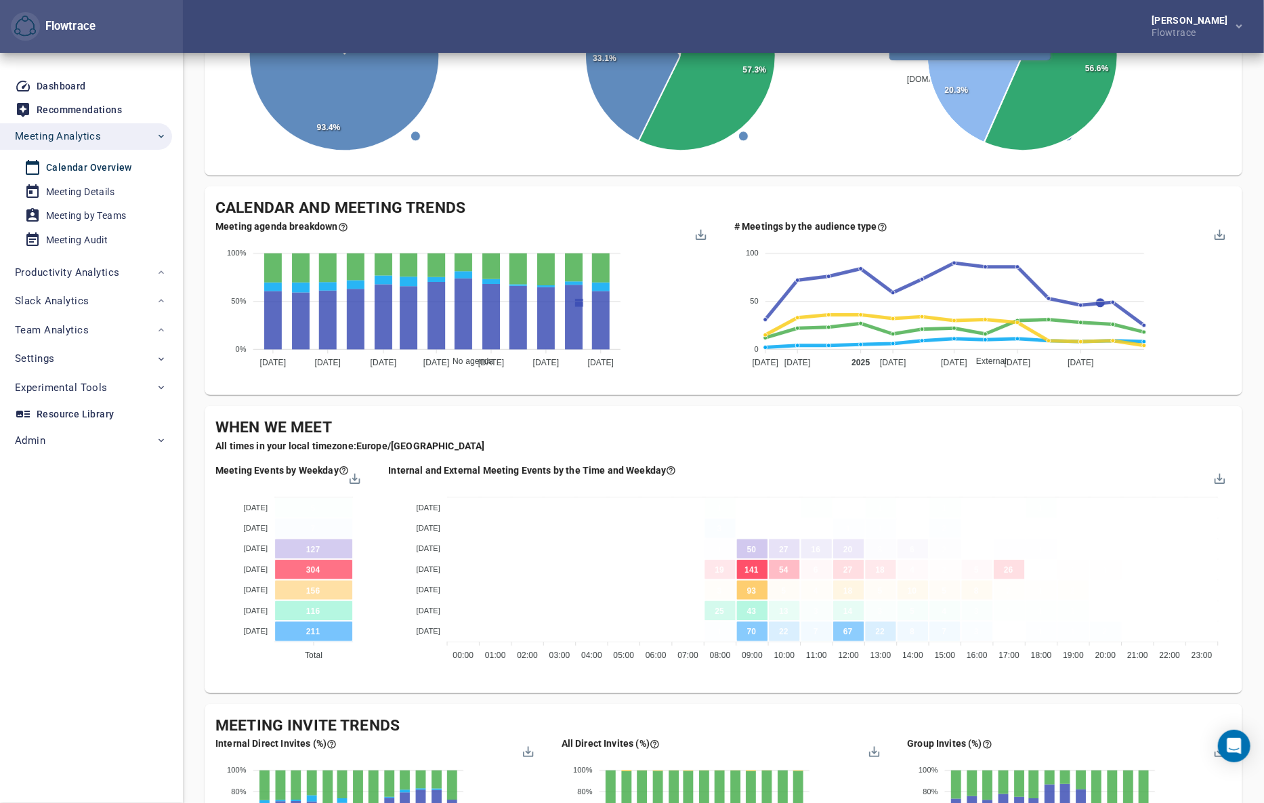
scroll to position [431, 0]
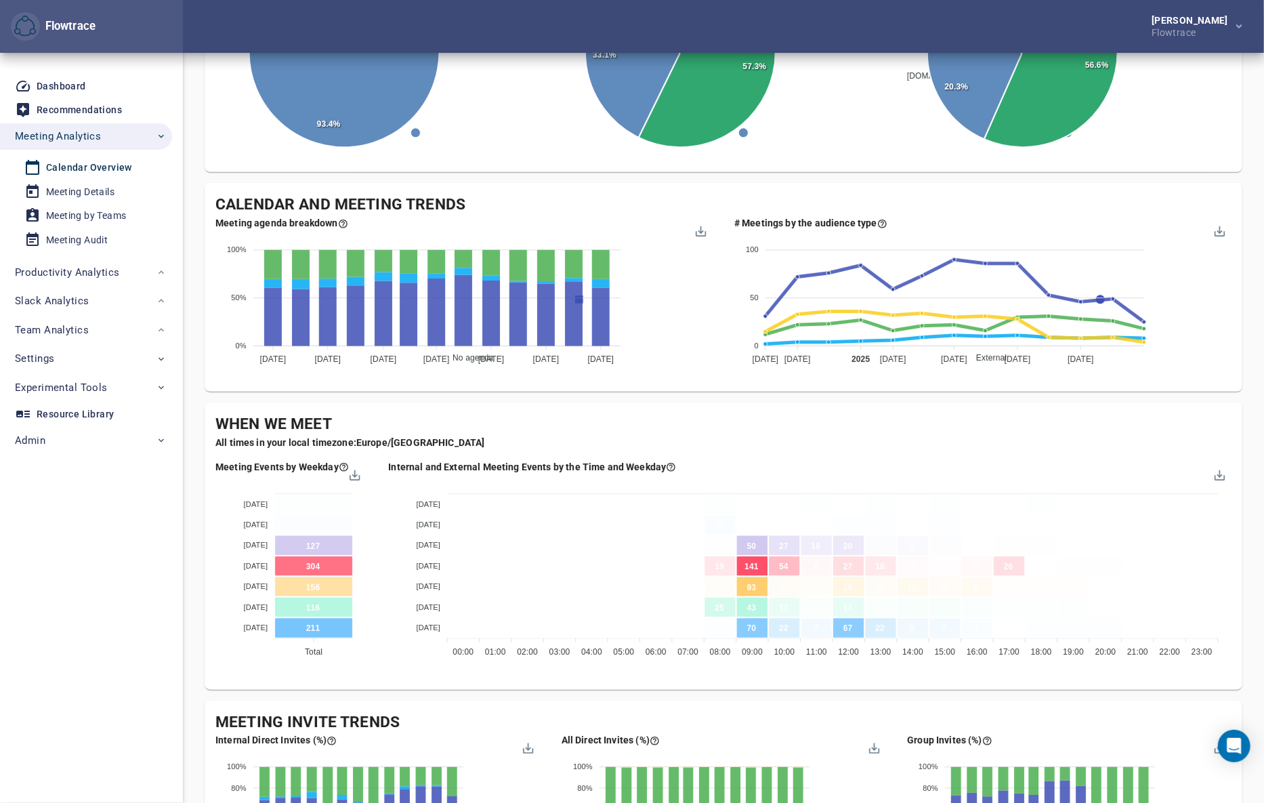
click at [1034, 395] on div "Company's Meeting Overview Follow the attendance and time trends across the bus…" at bounding box center [724, 470] width 1038 height 1697
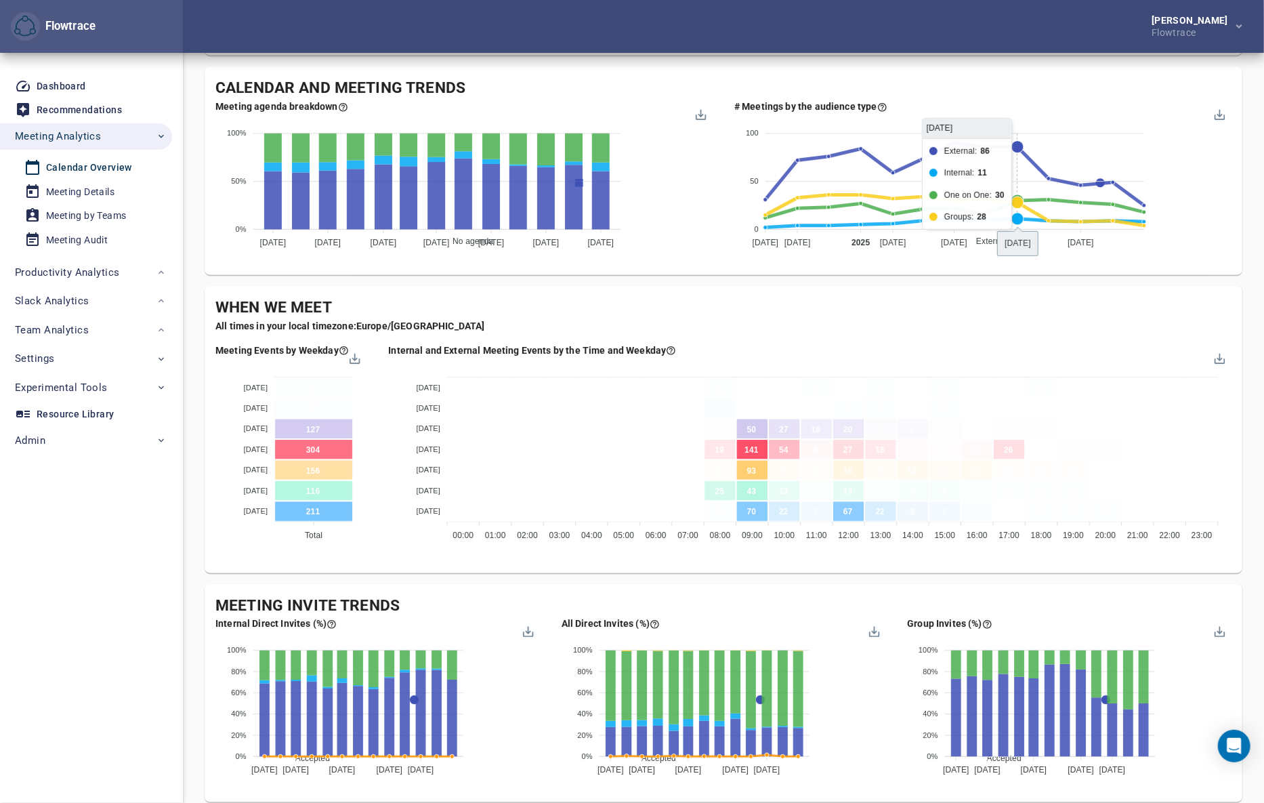
scroll to position [574, 0]
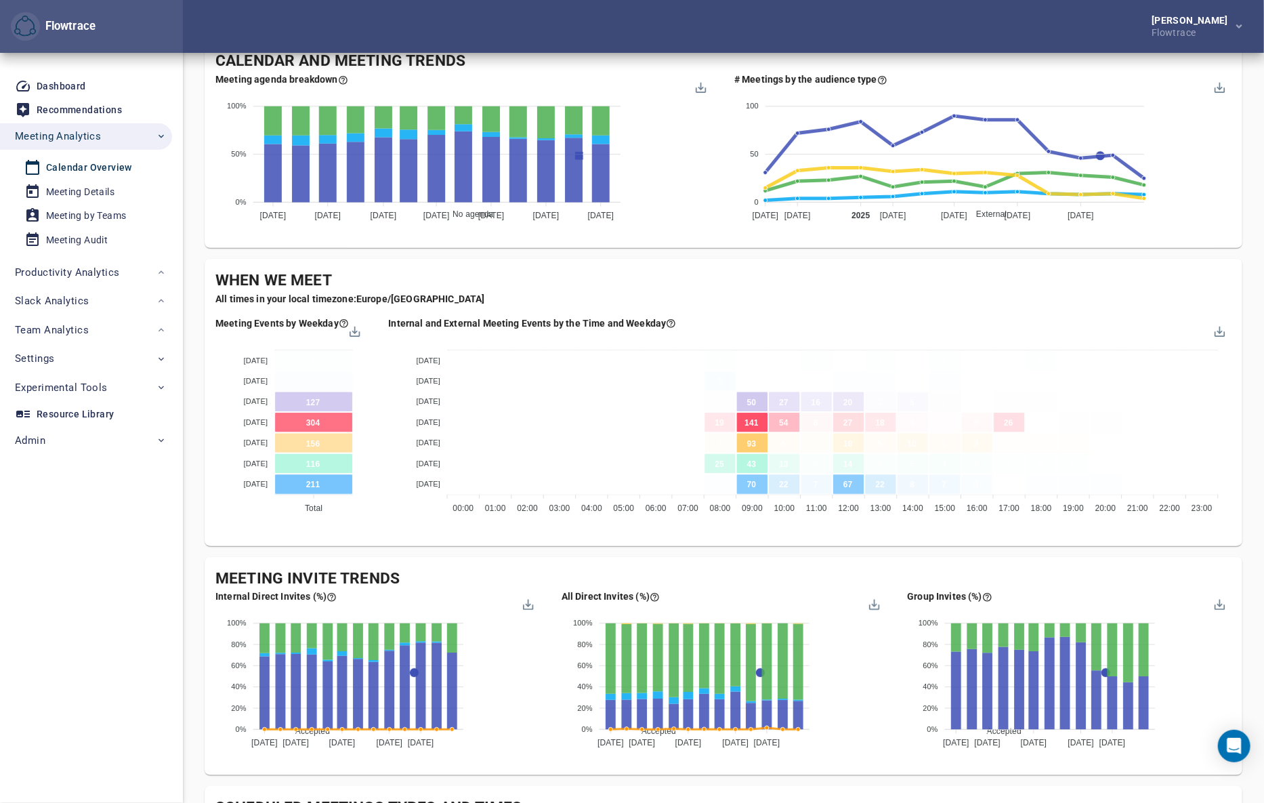
click at [1054, 549] on div "Company's Meeting Overview Follow the attendance and time trends across the bus…" at bounding box center [724, 326] width 1038 height 1697
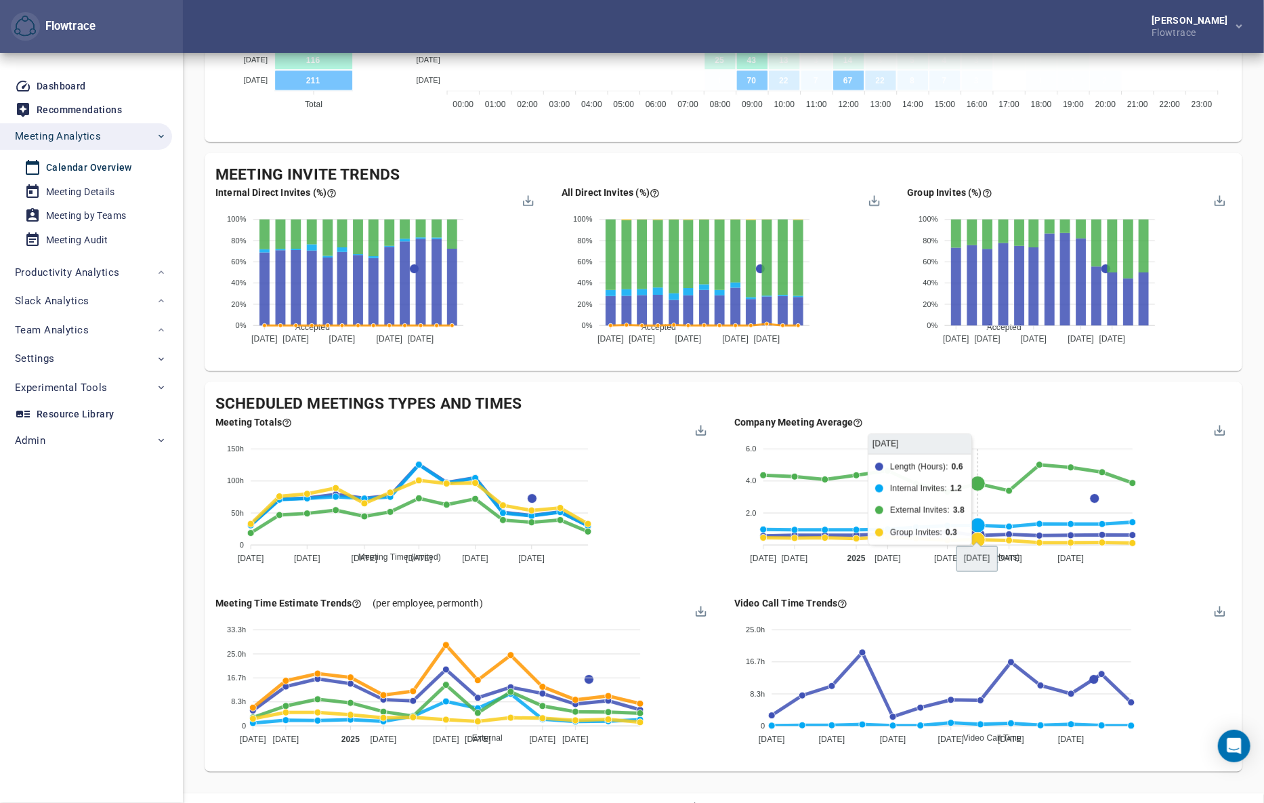
scroll to position [1005, 0]
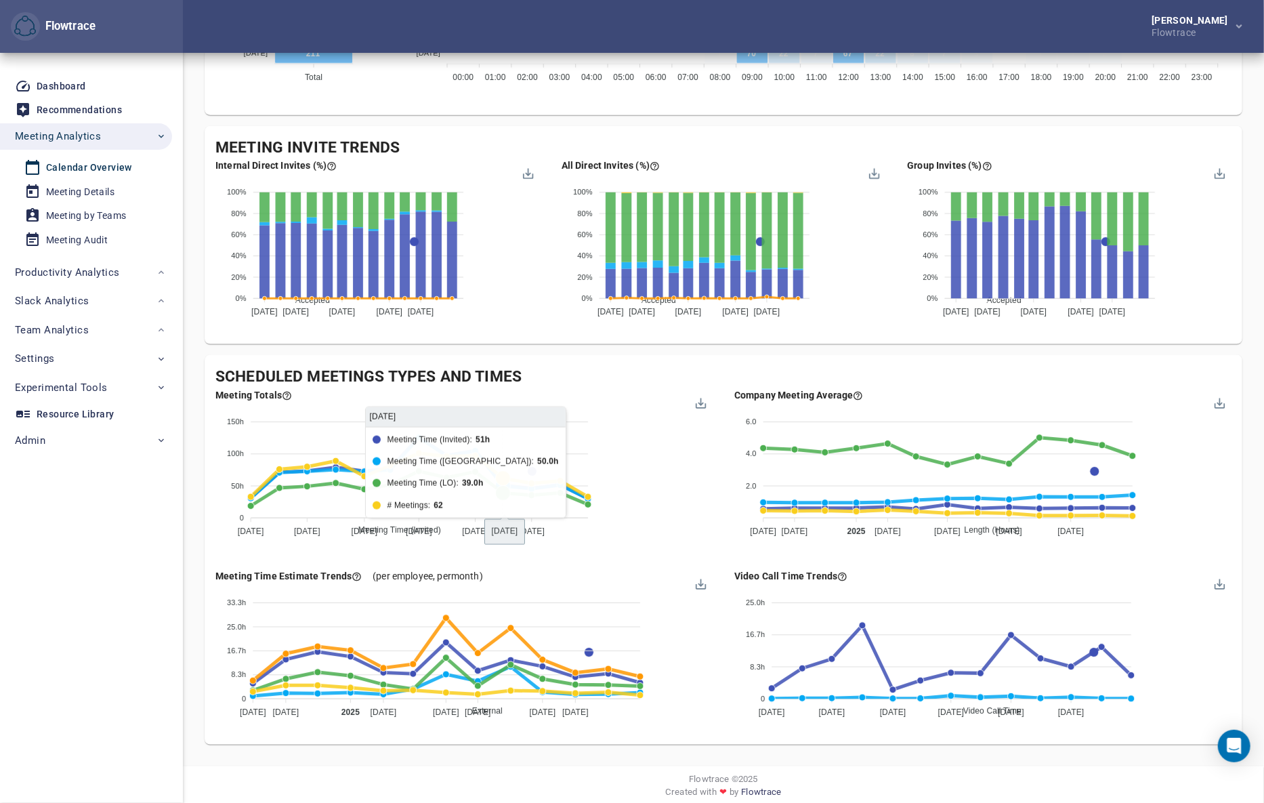
click at [1240, 140] on div "Meeting Invite Trends Internal Direct Invites (%) Accepted Declined Pending Ten…" at bounding box center [724, 235] width 1038 height 219
click at [84, 359] on span "Settings" at bounding box center [91, 359] width 152 height 18
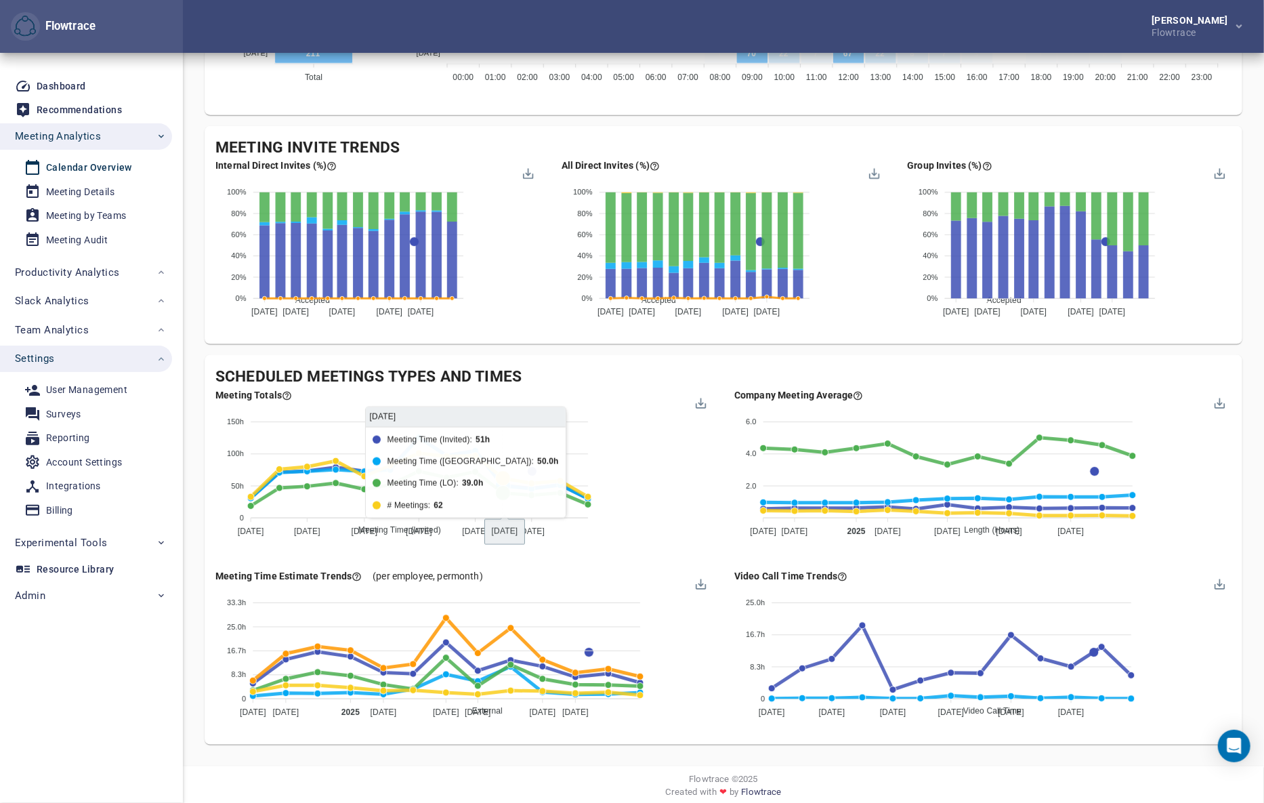
drag, startPoint x: 1262, startPoint y: 341, endPoint x: 1251, endPoint y: 331, distance: 14.9
click at [77, 460] on div "Account Settings" at bounding box center [84, 462] width 76 height 17
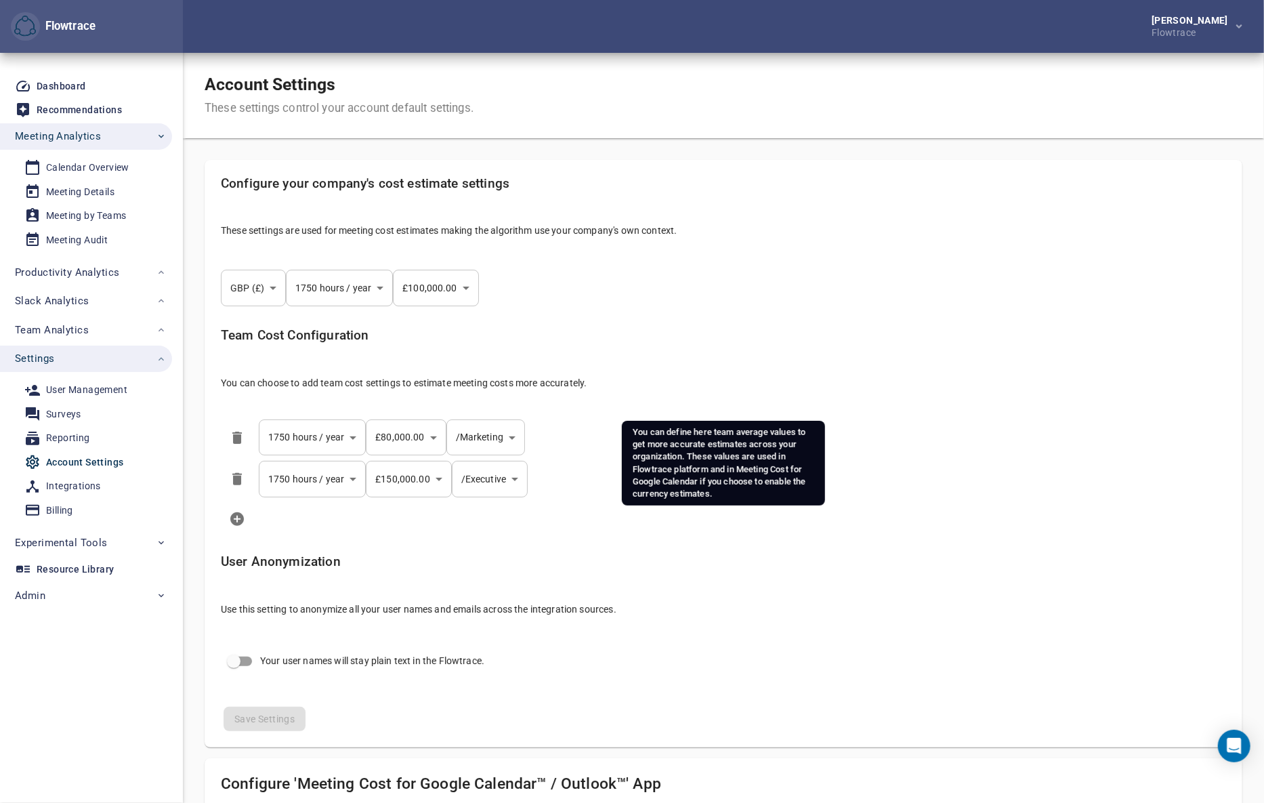
select select "***"
click at [1120, 352] on div "Team Cost Configuration You can choose to add team cost settings to estimate me…" at bounding box center [723, 364] width 1027 height 94
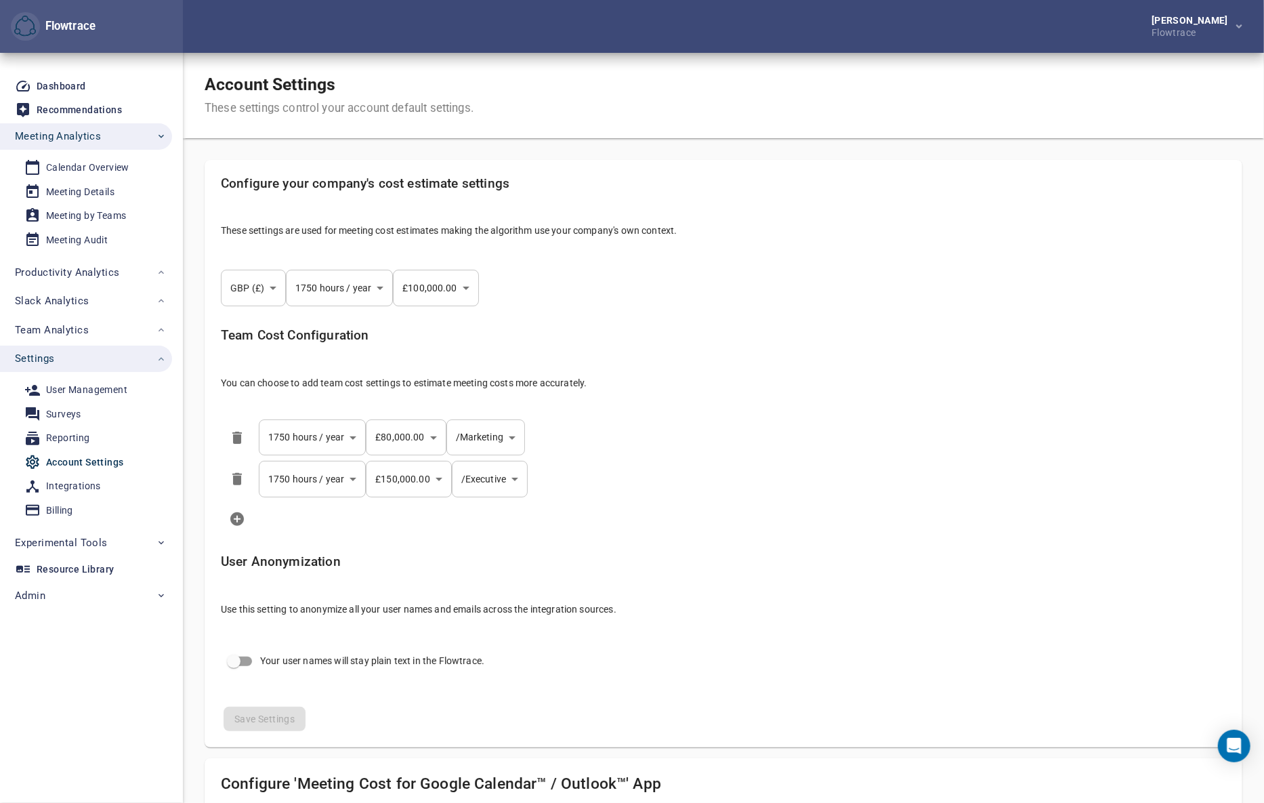
click at [250, 281] on body "Flowtrace Petri Lehtonen Flowtrace Flowtrace Dashboard Recommendations Meeting …" at bounding box center [632, 401] width 1264 height 803
click at [837, 314] on div at bounding box center [636, 401] width 1273 height 803
click at [494, 436] on body "Flowtrace Petri Lehtonen Flowtrace Flowtrace Dashboard Recommendations Meeting …" at bounding box center [632, 401] width 1264 height 803
click at [826, 461] on div at bounding box center [636, 401] width 1273 height 803
click at [1110, 505] on li at bounding box center [723, 519] width 1027 height 38
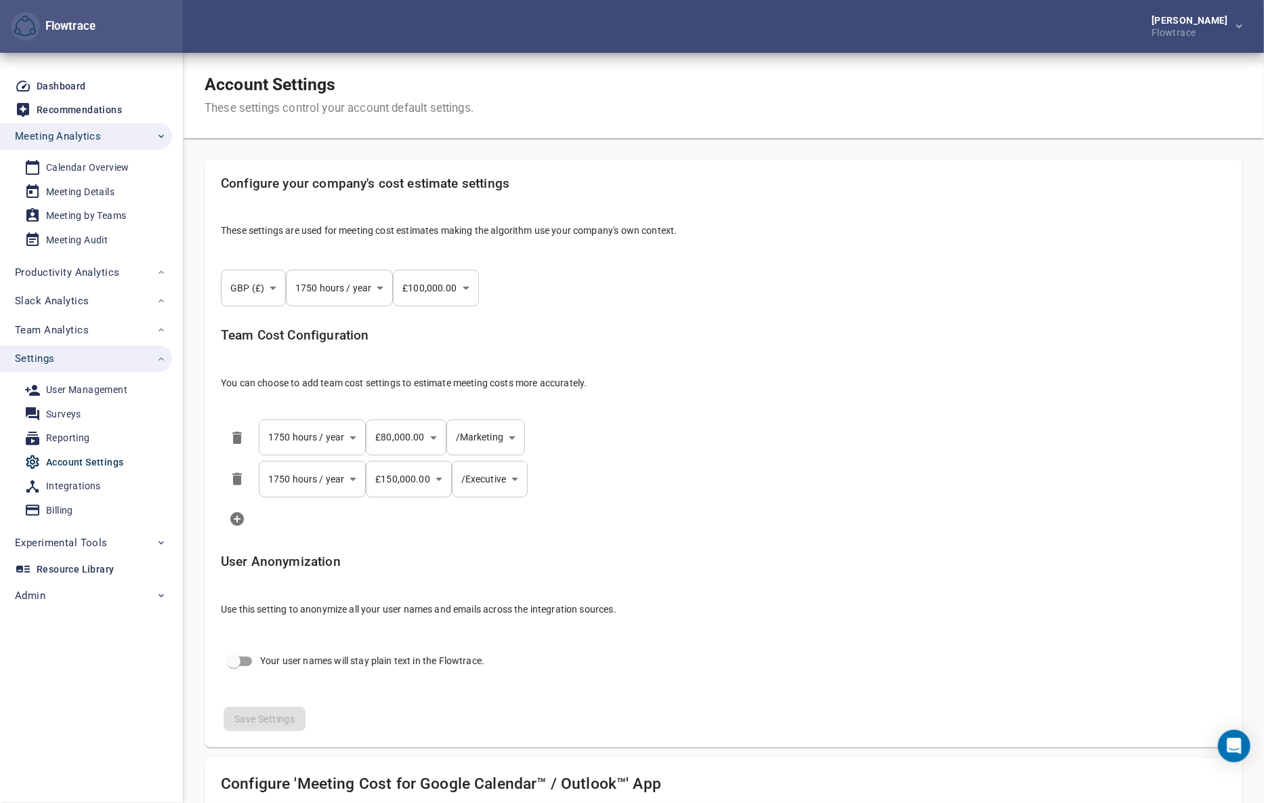
click at [481, 436] on body "Flowtrace Petri Lehtonen Flowtrace Flowtrace Dashboard Recommendations Meeting …" at bounding box center [632, 401] width 1264 height 803
click at [801, 479] on div at bounding box center [636, 401] width 1273 height 803
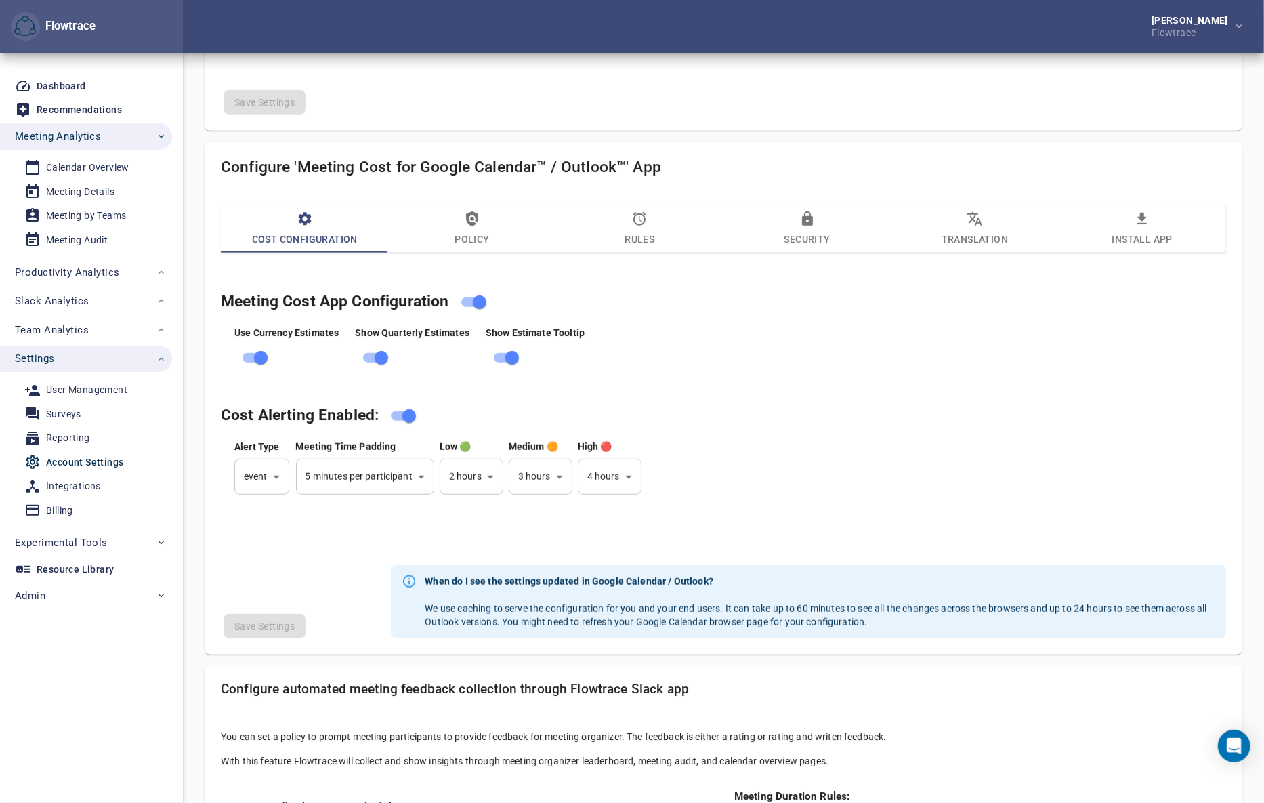
scroll to position [574, 0]
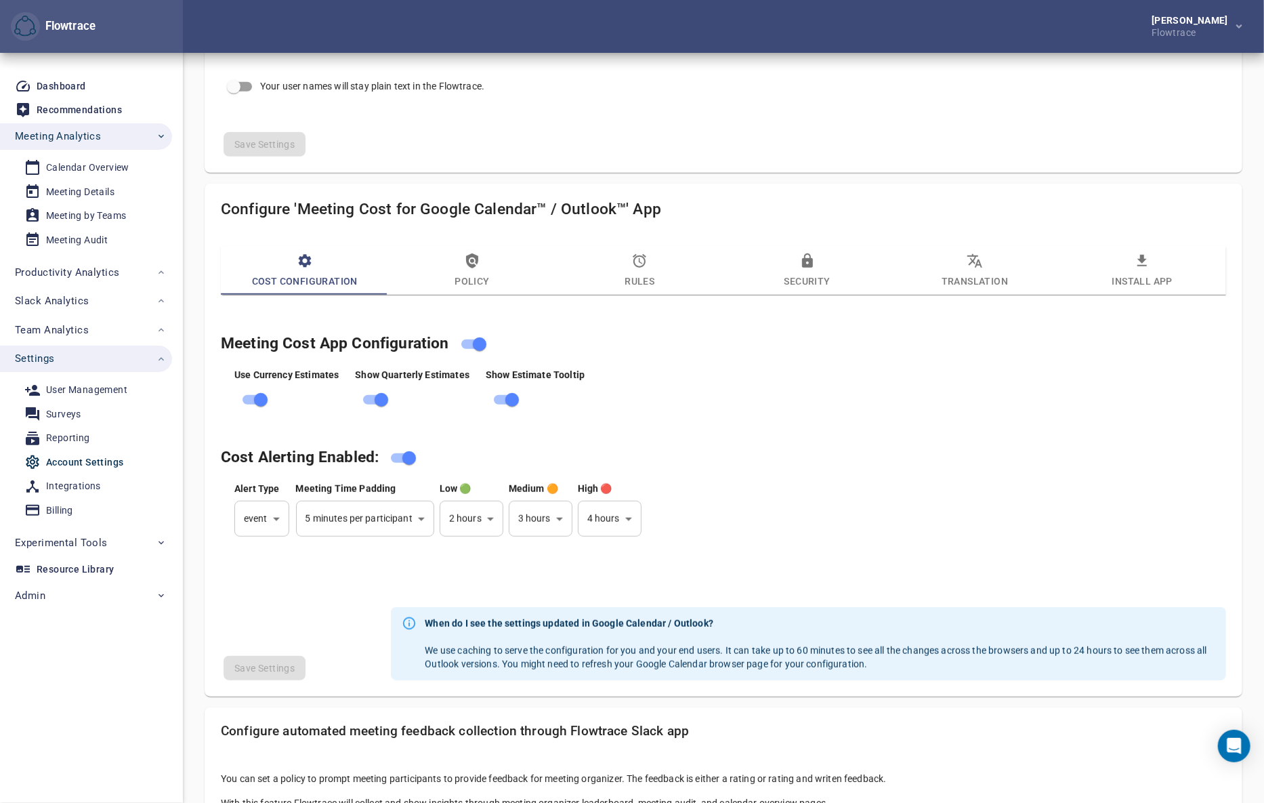
click at [1227, 308] on div "Cost Configuration Policy Rules Security Translation Install App" at bounding box center [723, 278] width 1021 height 80
click at [477, 265] on icon "button" at bounding box center [472, 261] width 16 height 16
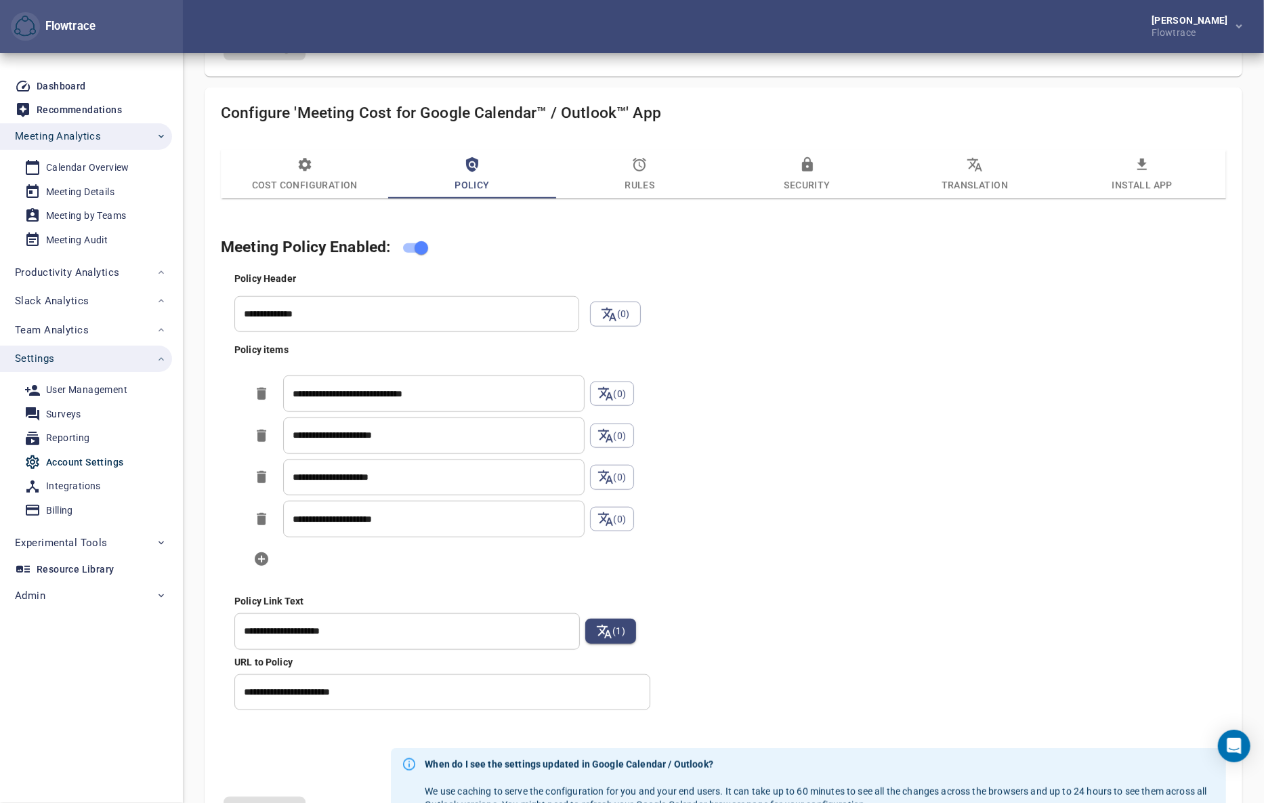
scroll to position [718, 0]
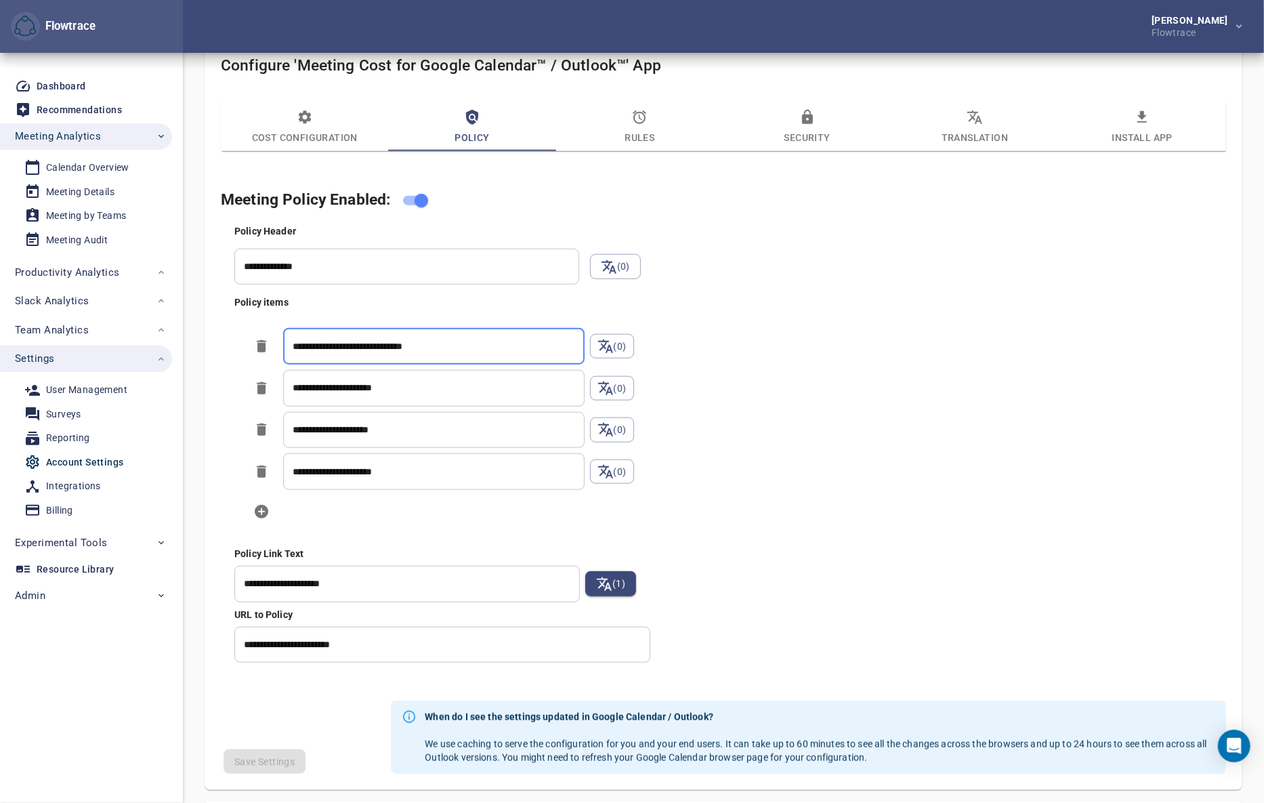
click at [341, 341] on input "**********" at bounding box center [433, 346] width 301 height 37
drag, startPoint x: 341, startPoint y: 341, endPoint x: 415, endPoint y: 343, distance: 73.2
click at [415, 343] on input "**********" at bounding box center [433, 346] width 301 height 37
click at [427, 345] on input "**********" at bounding box center [433, 346] width 301 height 37
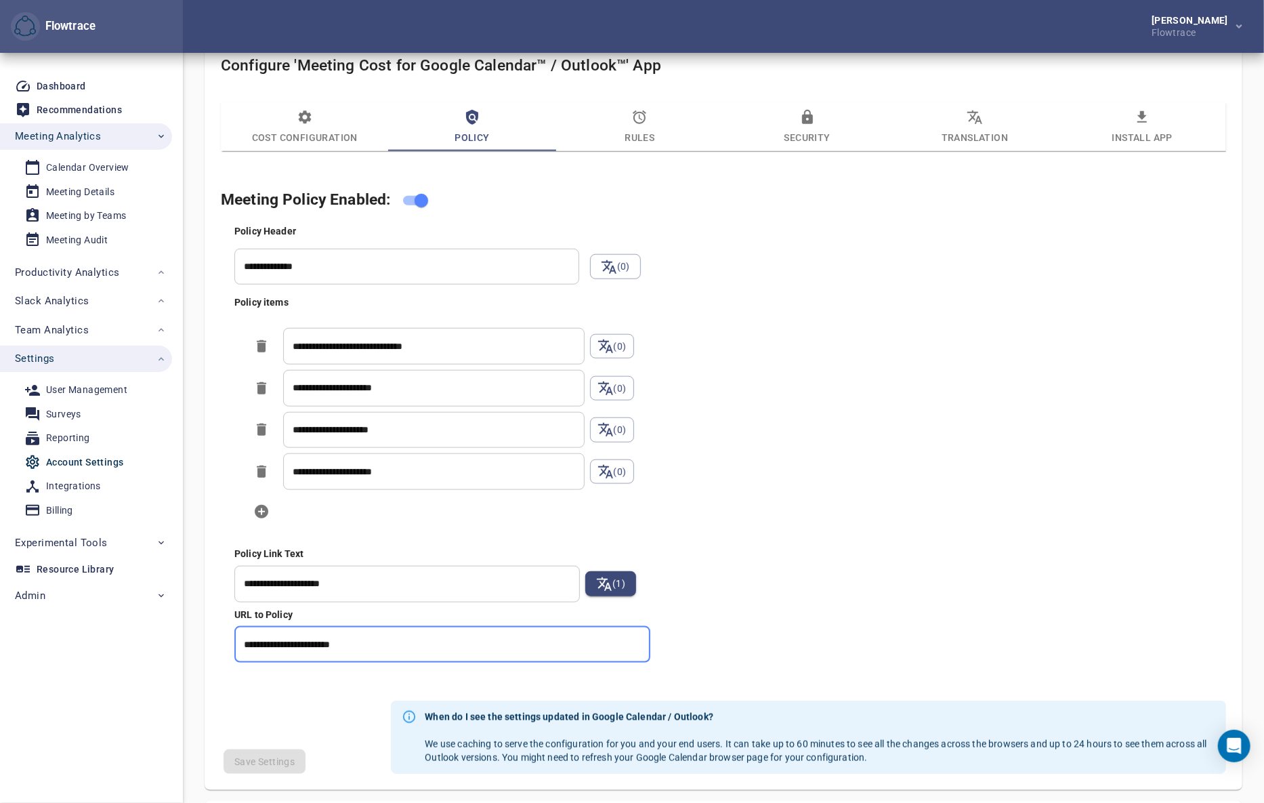
click at [388, 650] on input "**********" at bounding box center [442, 645] width 416 height 37
click at [1179, 564] on div "**********" at bounding box center [737, 444] width 1011 height 444
click at [264, 578] on input "**********" at bounding box center [406, 584] width 345 height 37
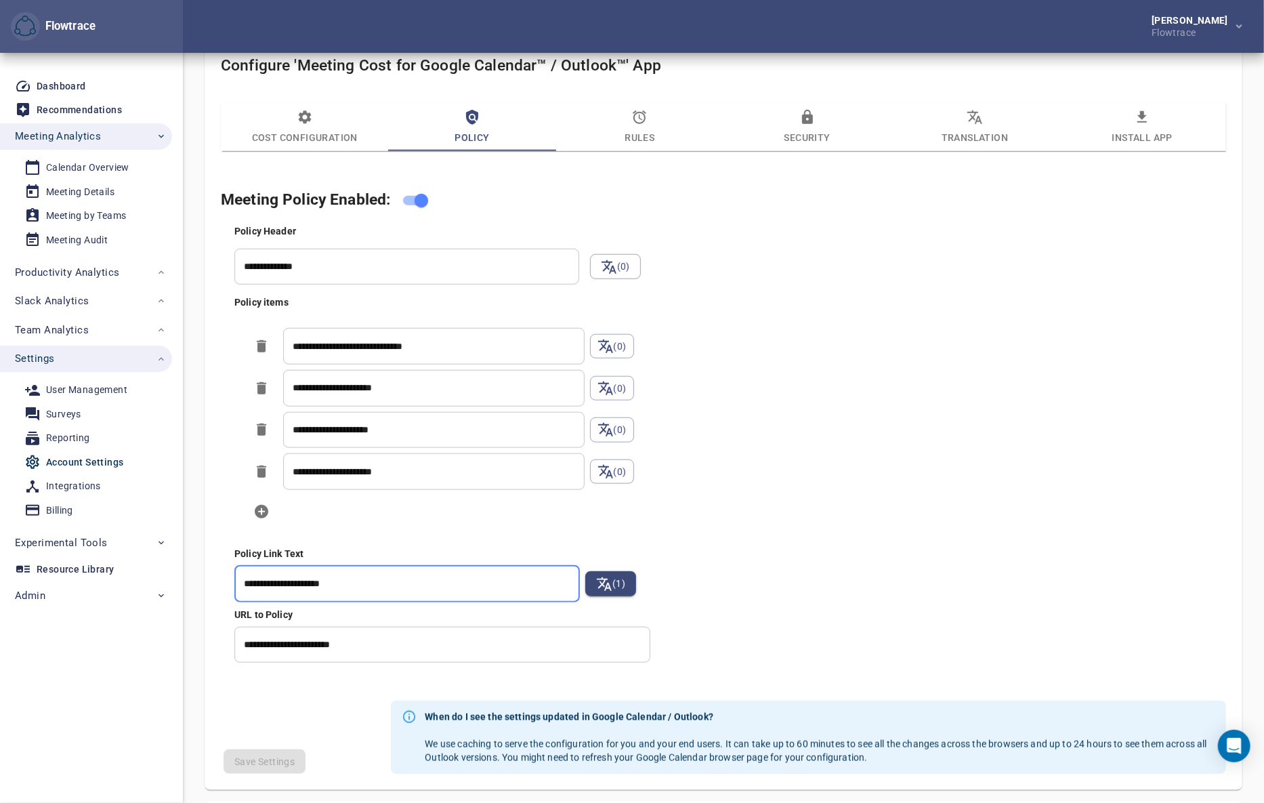
click at [264, 578] on input "**********" at bounding box center [406, 584] width 345 height 37
click at [337, 637] on input "**********" at bounding box center [442, 645] width 416 height 37
click at [1145, 475] on div "**********" at bounding box center [737, 444] width 1011 height 444
click at [1134, 437] on div "**********" at bounding box center [737, 444] width 1011 height 444
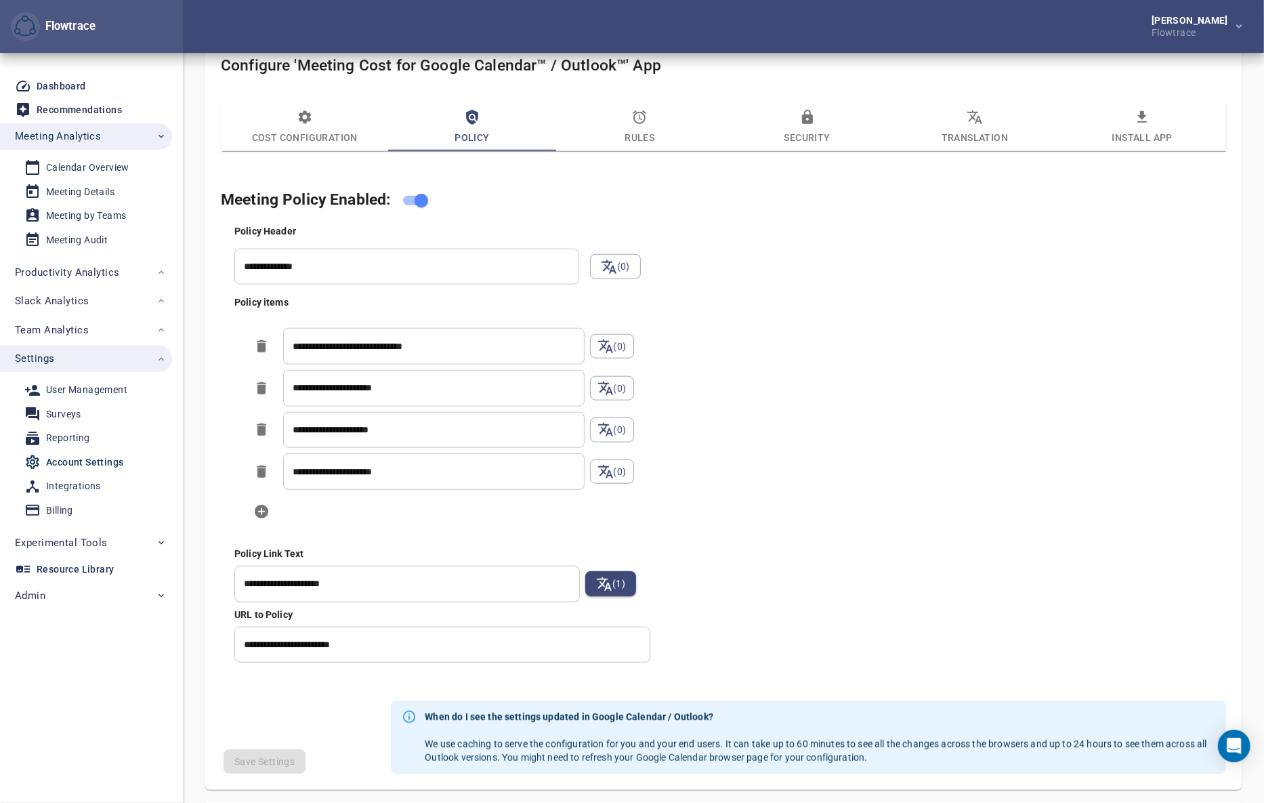
click at [631, 123] on icon "button" at bounding box center [639, 117] width 16 height 16
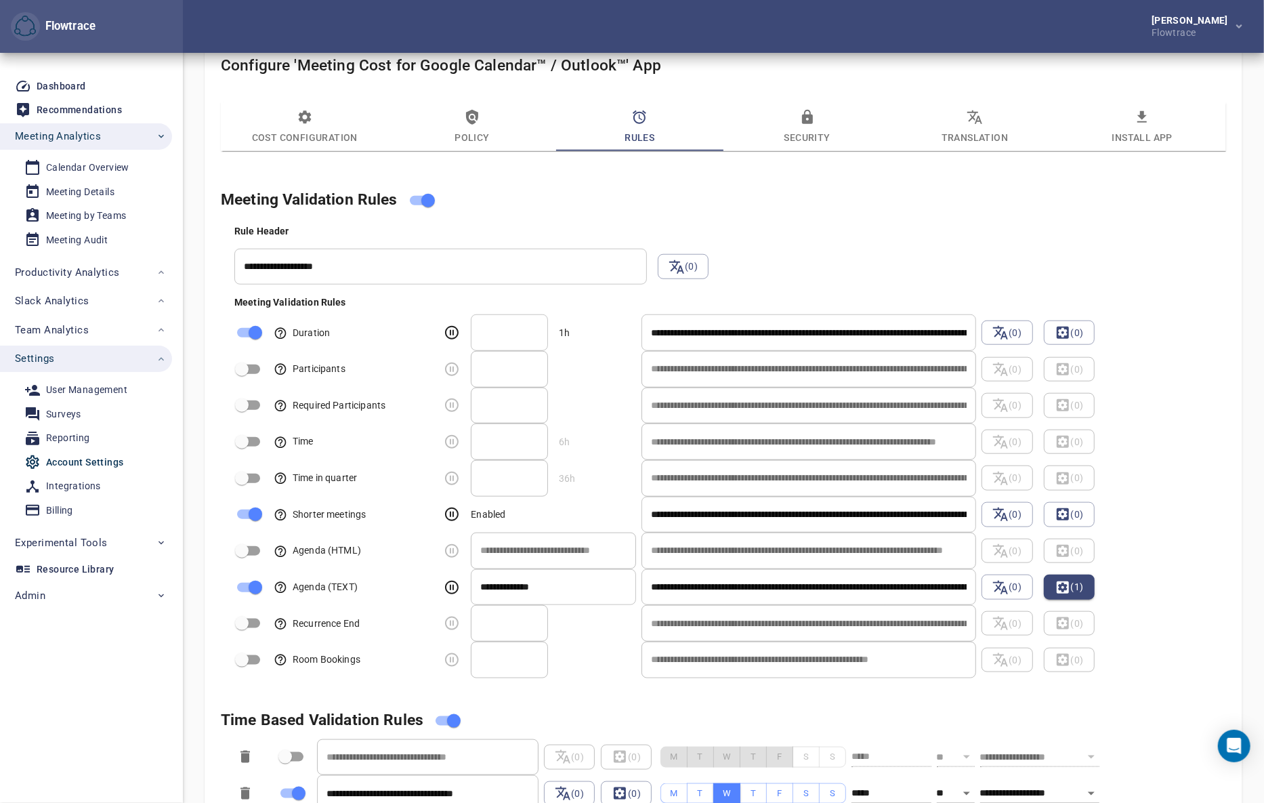
click at [1182, 280] on div "**********" at bounding box center [737, 448] width 1016 height 459
click at [797, 237] on div "Rule Header" at bounding box center [737, 231] width 1016 height 24
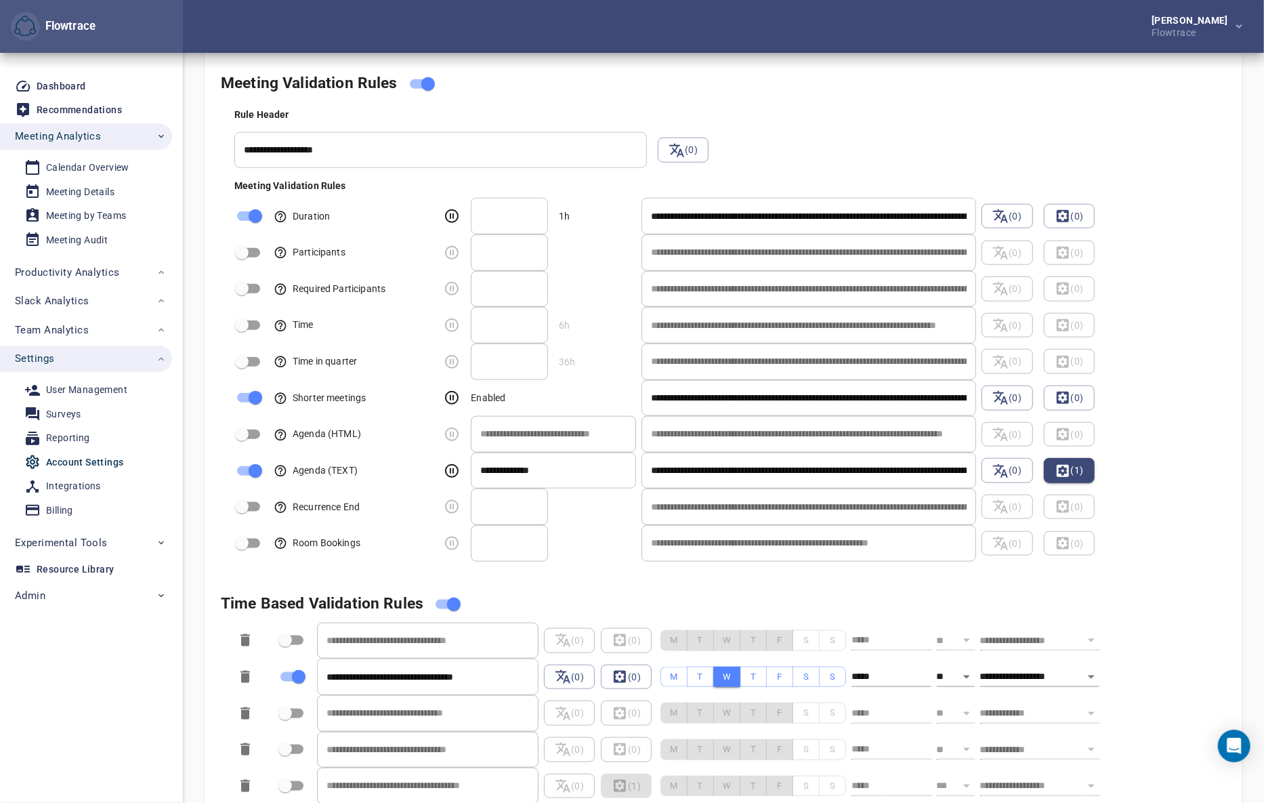
scroll to position [862, 0]
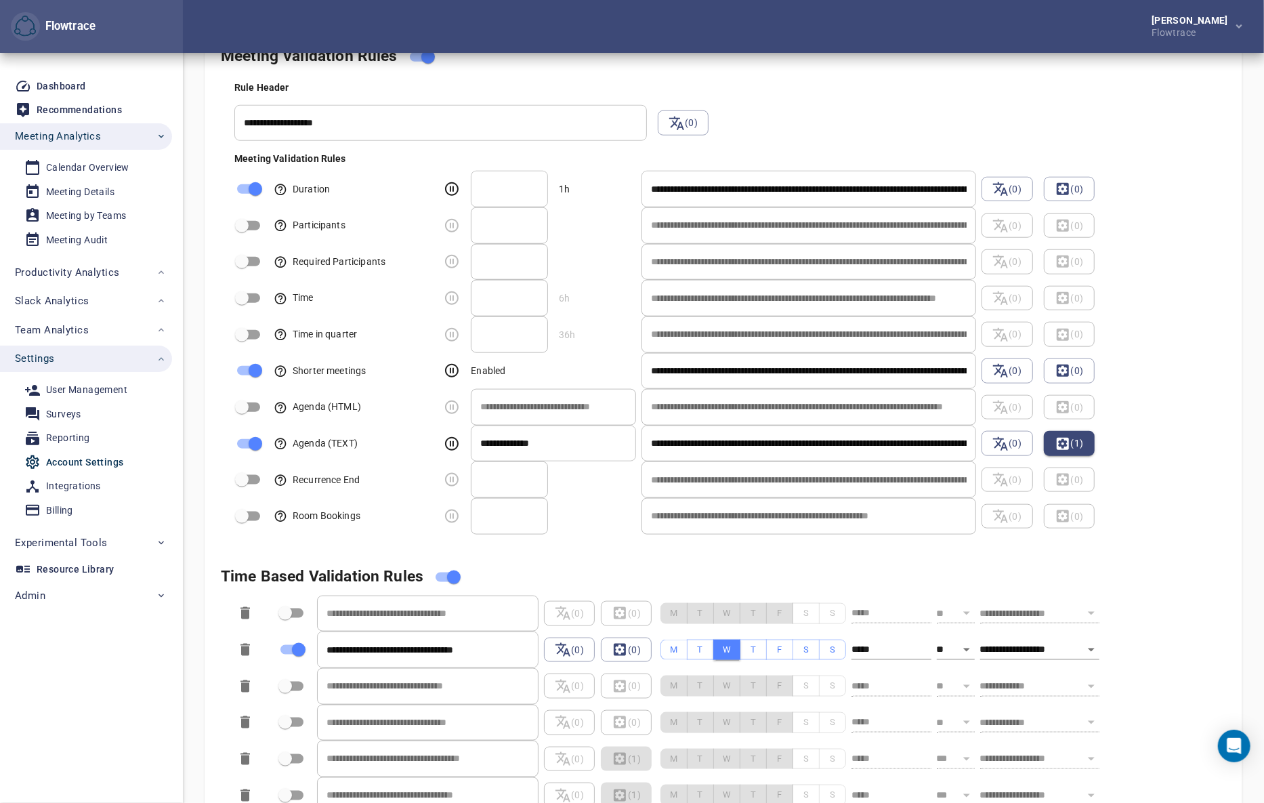
click at [1139, 158] on div "Meeting Validation Rules" at bounding box center [731, 159] width 994 height 14
click at [715, 196] on input "**********" at bounding box center [808, 189] width 335 height 37
click at [879, 192] on input "**********" at bounding box center [808, 189] width 335 height 37
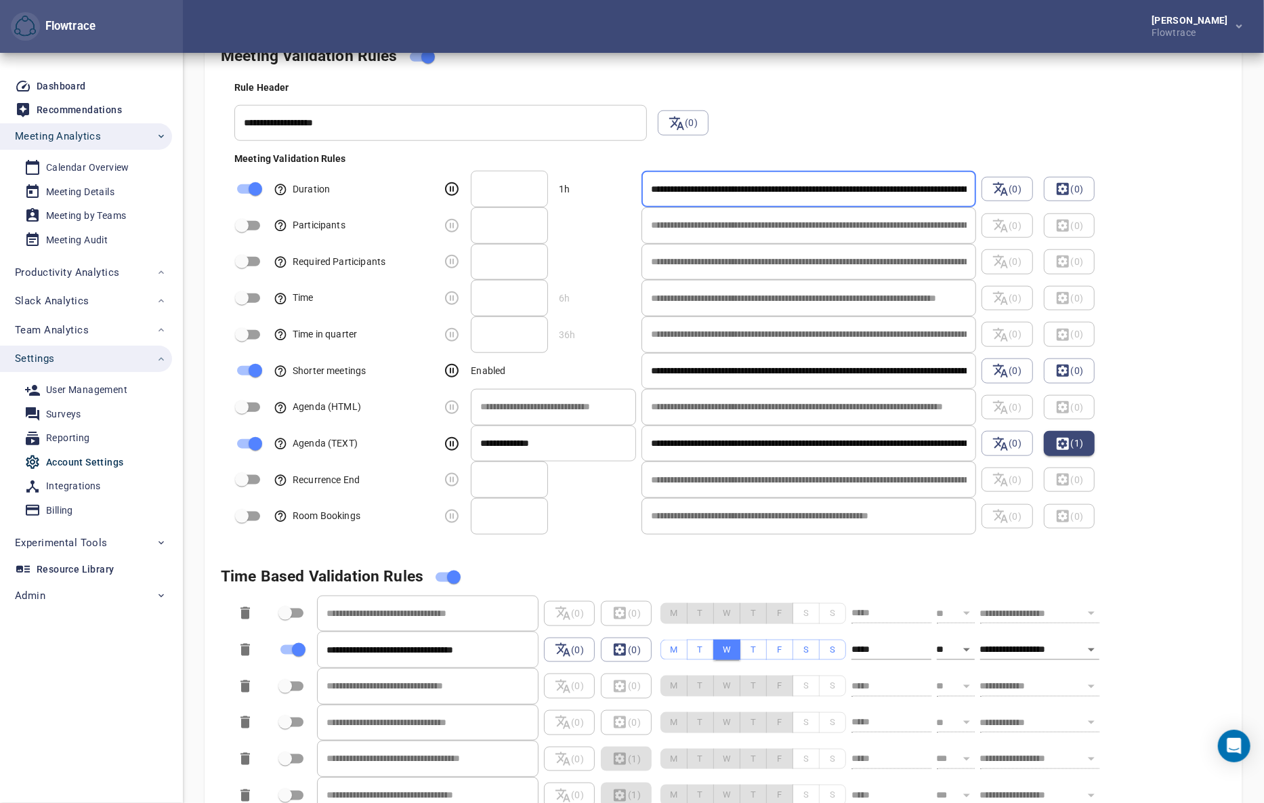
click at [879, 192] on input "**********" at bounding box center [808, 189] width 335 height 37
click at [894, 115] on div "**********" at bounding box center [737, 304] width 1016 height 459
click at [830, 92] on div "Rule Header" at bounding box center [731, 88] width 994 height 14
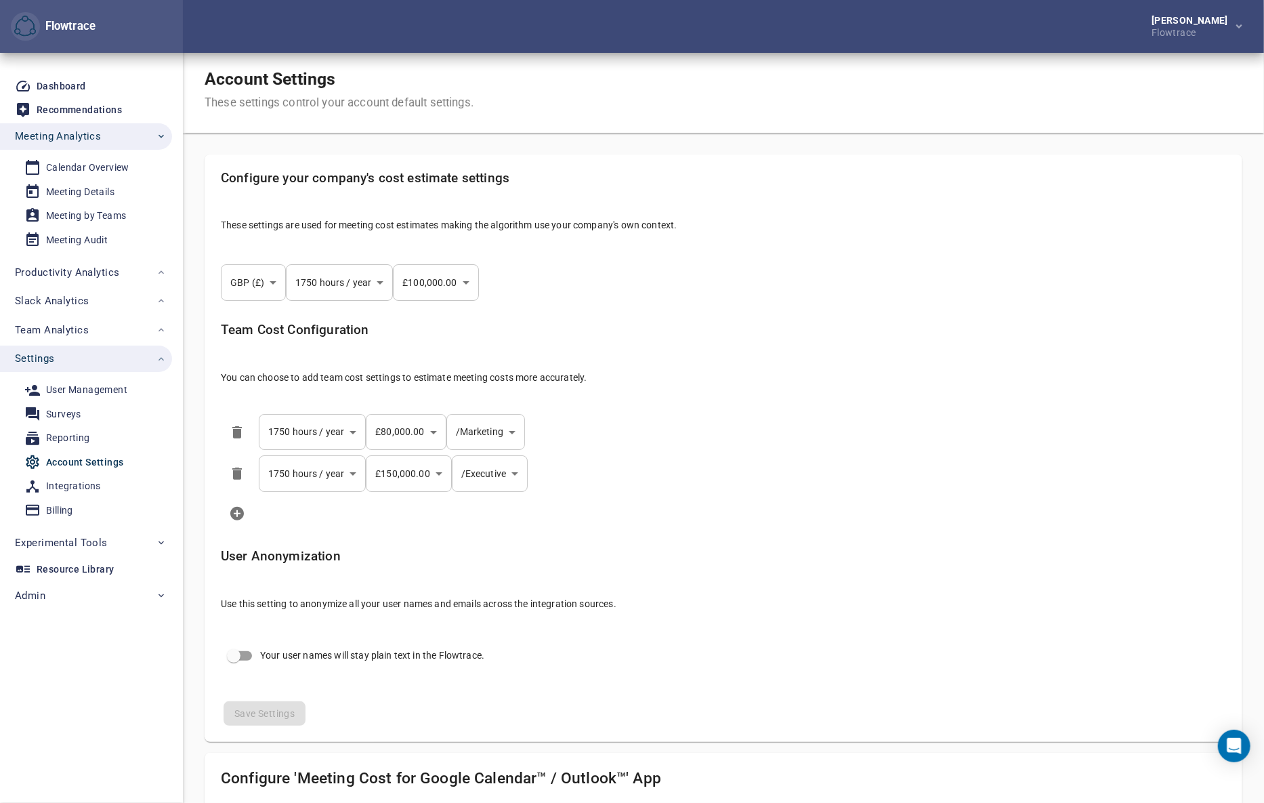
scroll to position [0, 0]
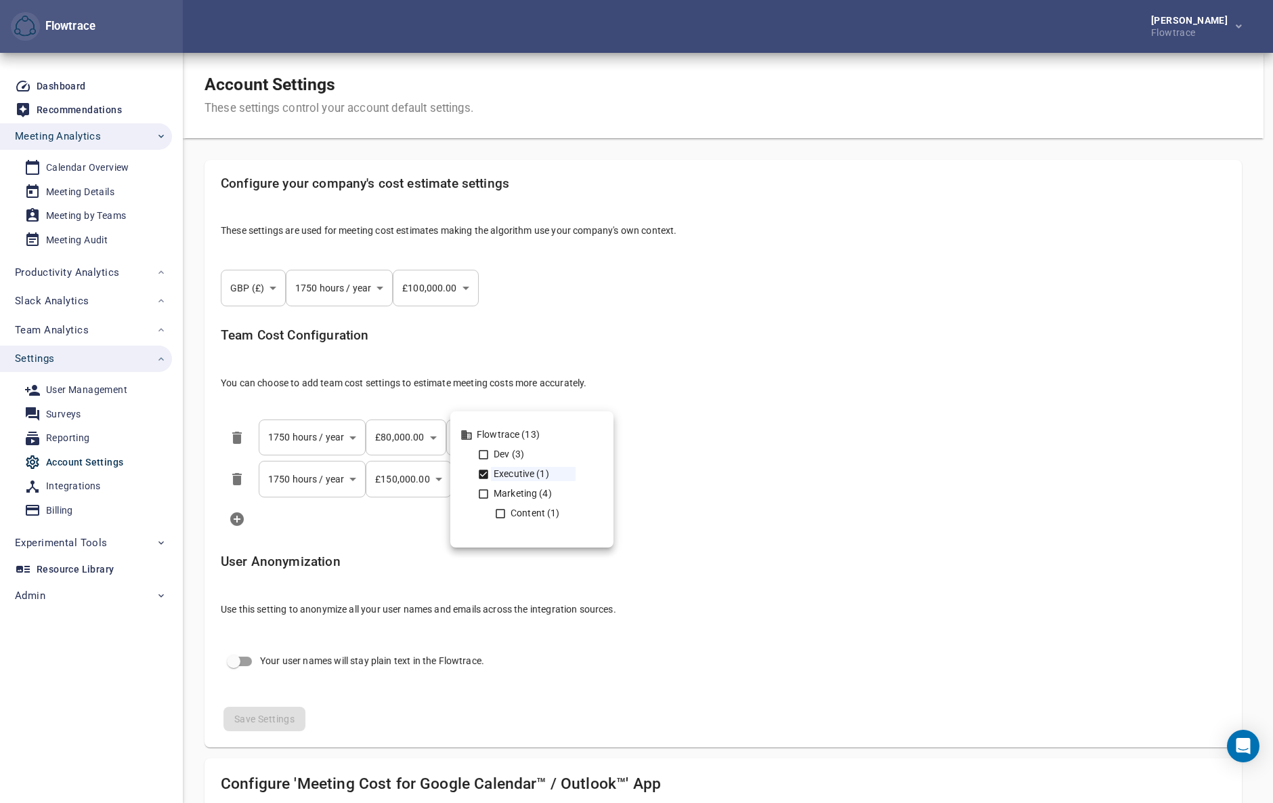
click at [510, 480] on body "Flowtrace Petri Lehtonen Flowtrace Flowtrace Dashboard Recommendations Meeting …" at bounding box center [636, 401] width 1273 height 803
click at [75, 328] on div at bounding box center [636, 401] width 1273 height 803
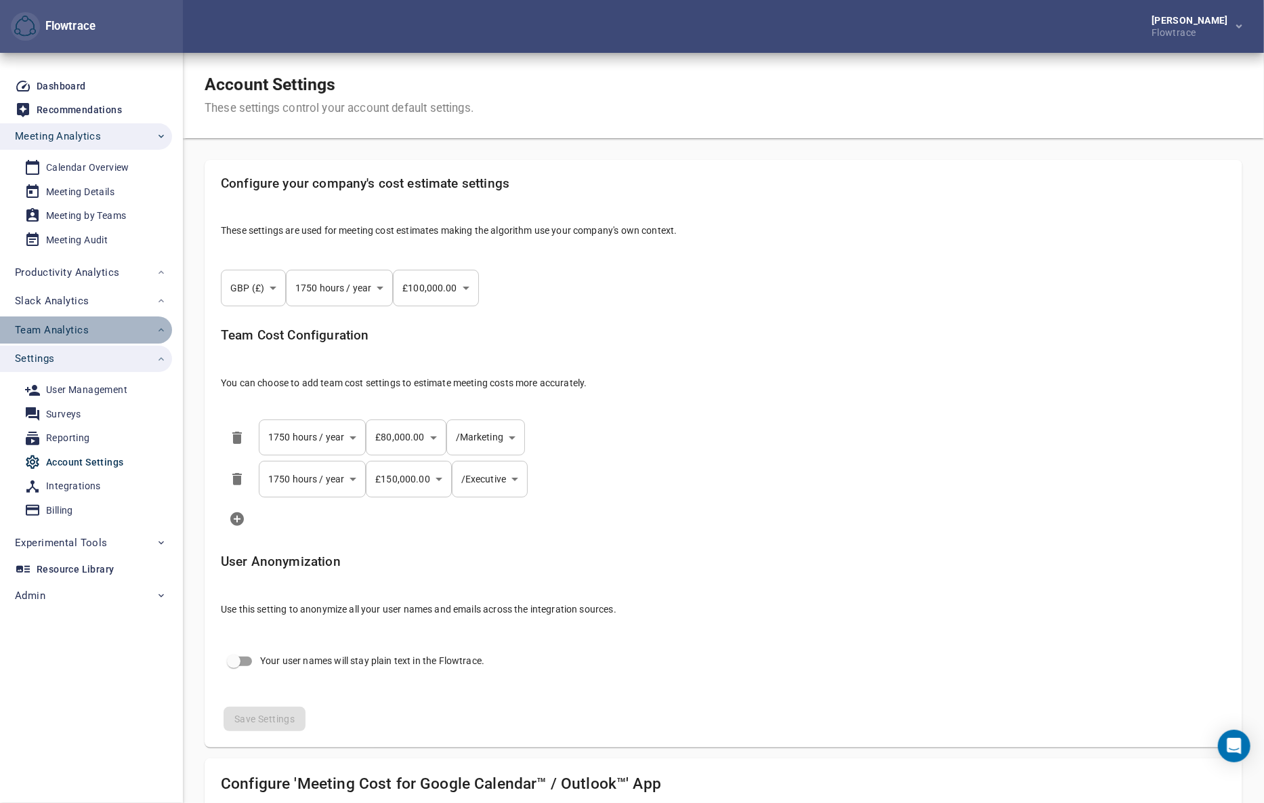
click at [87, 332] on span "Team Analytics" at bounding box center [52, 330] width 74 height 18
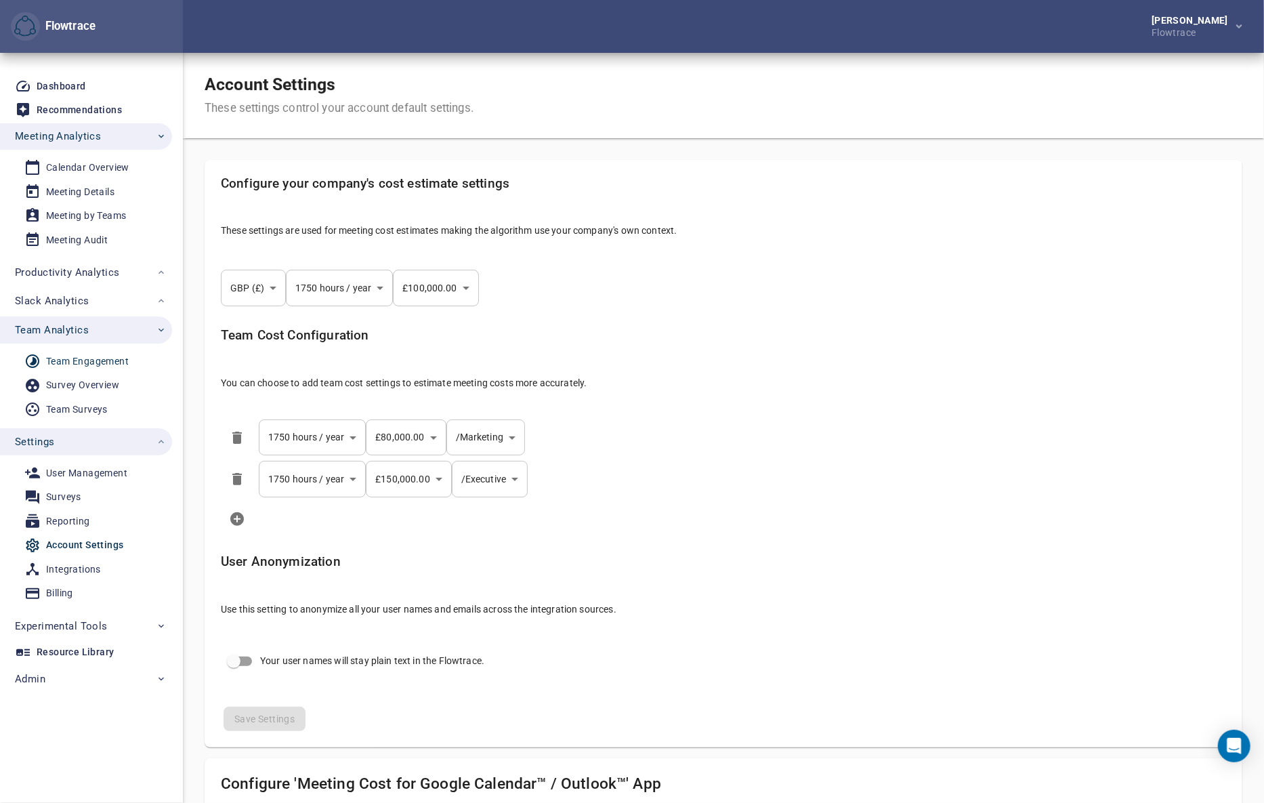
click at [78, 362] on div "Team Engagement" at bounding box center [87, 361] width 83 height 17
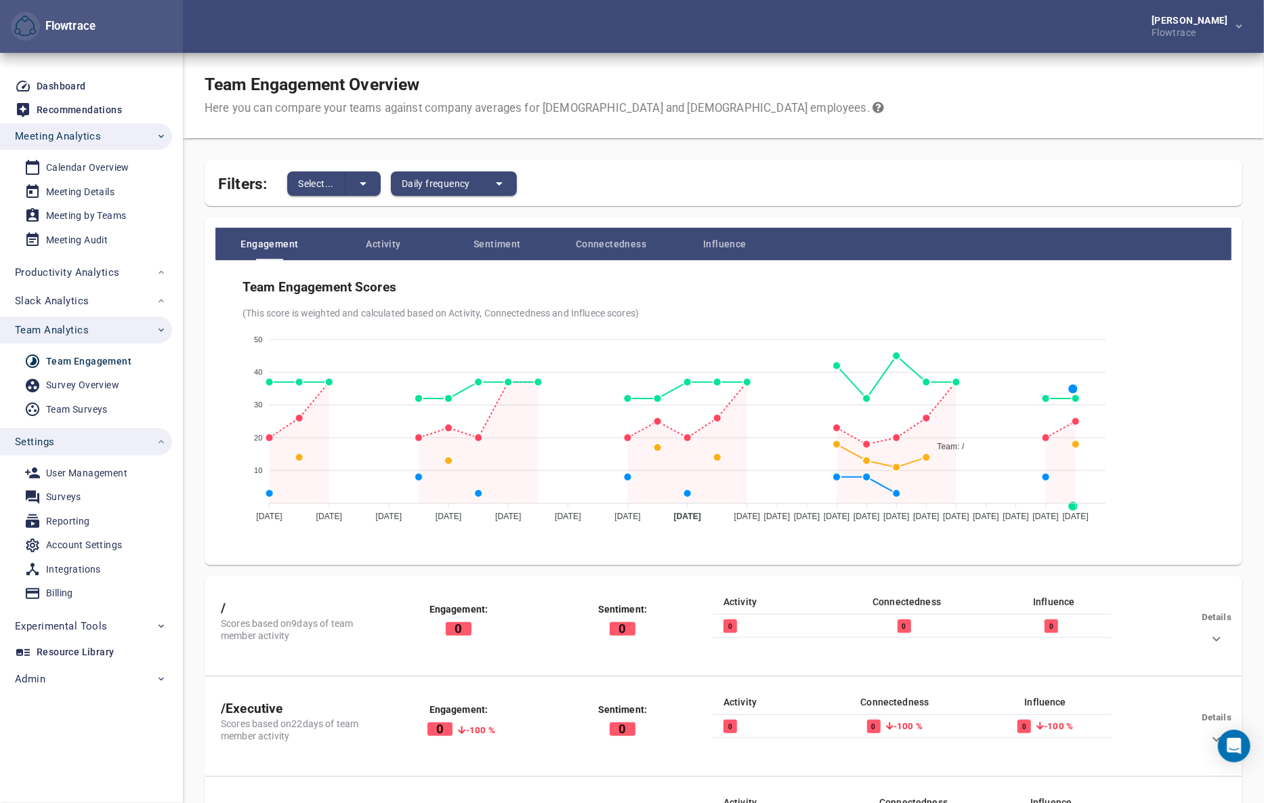
click at [1114, 77] on div "Team Engagement Overview Here you can compare your teams against company averag…" at bounding box center [723, 95] width 1081 height 85
click at [77, 381] on div "Survey Overview" at bounding box center [82, 385] width 73 height 17
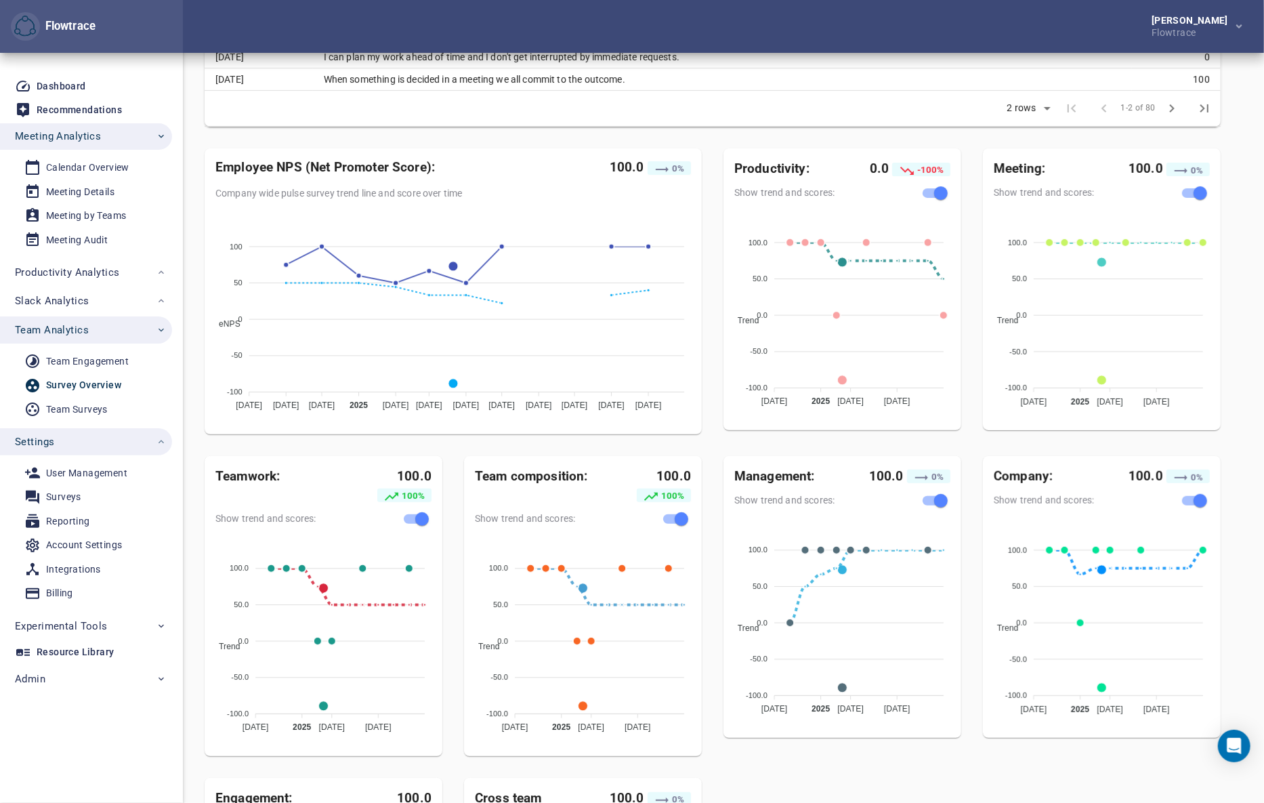
scroll to position [287, 0]
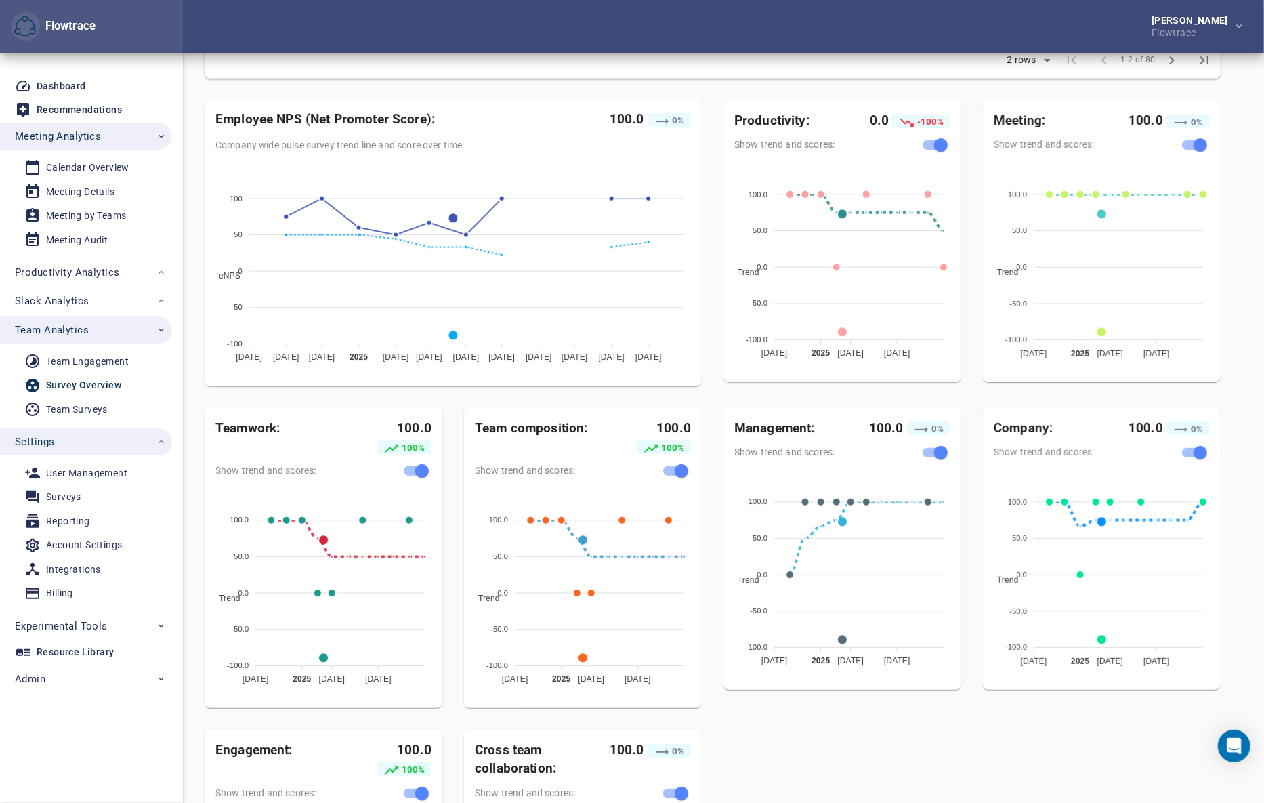
click at [1063, 725] on div "Most recent questions for current filters: Surveyd Question Score 9/25/2025 I c…" at bounding box center [713, 480] width 1038 height 1122
click at [1091, 723] on div "Most recent questions for current filters: Surveyd Question Score 9/25/2025 I c…" at bounding box center [713, 480] width 1038 height 1122
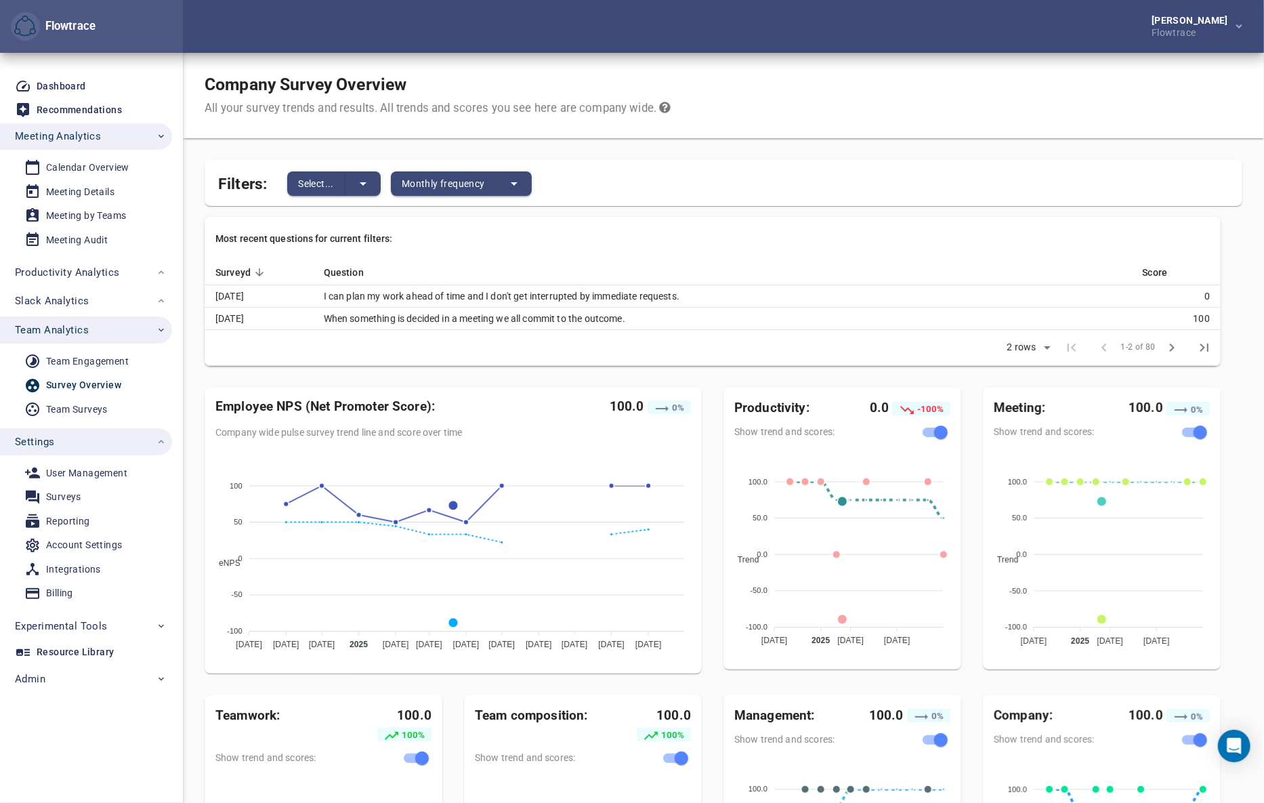
scroll to position [143, 0]
